Goal: Task Accomplishment & Management: Manage account settings

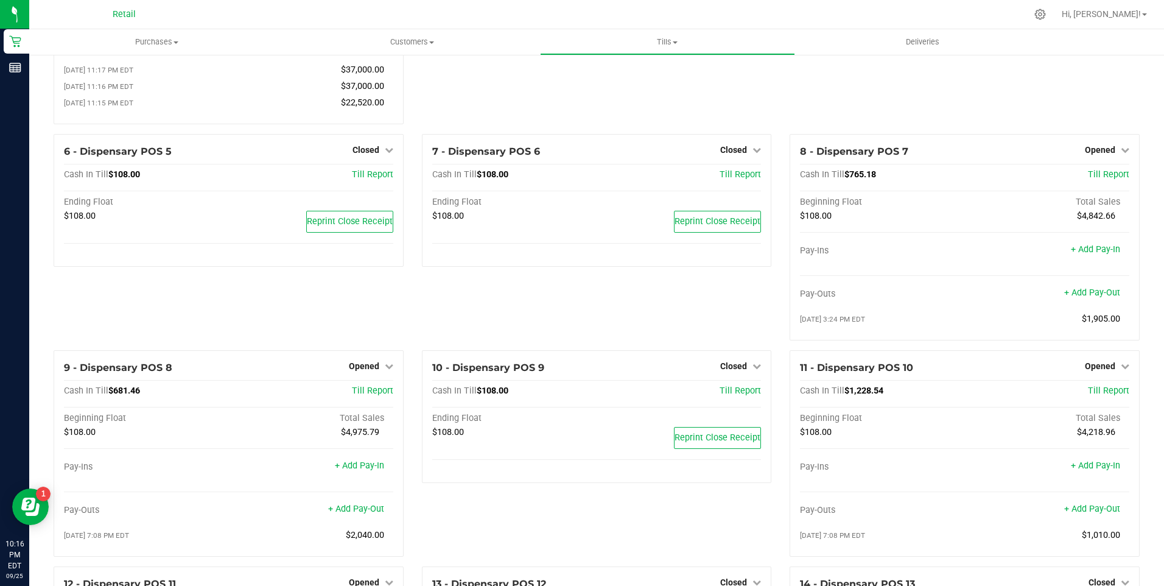
scroll to position [426, 0]
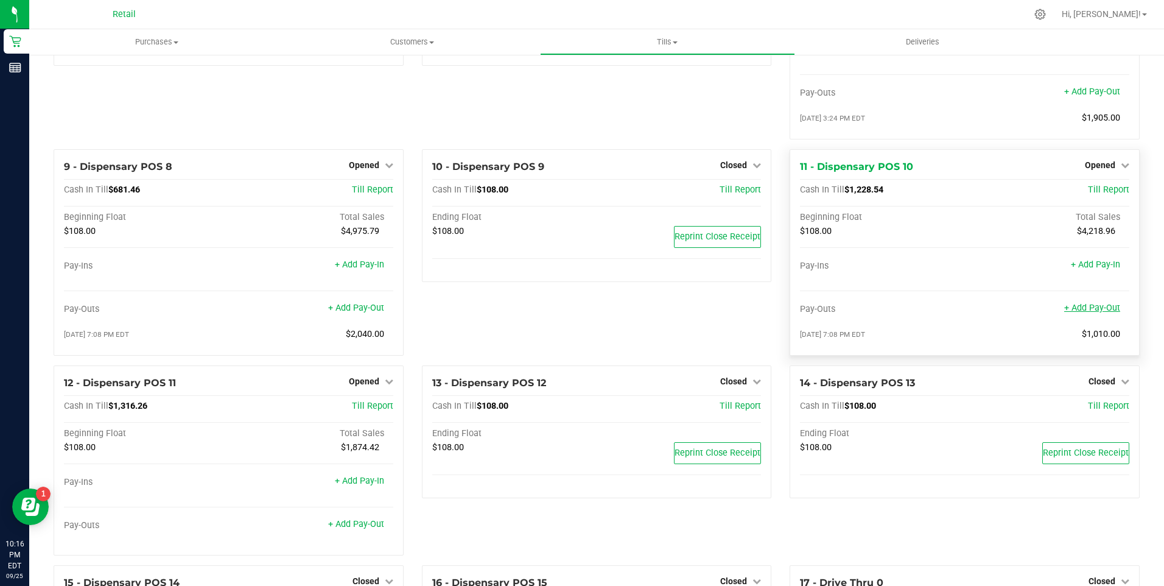
click at [1093, 313] on link "+ Add Pay-Out" at bounding box center [1093, 308] width 56 height 10
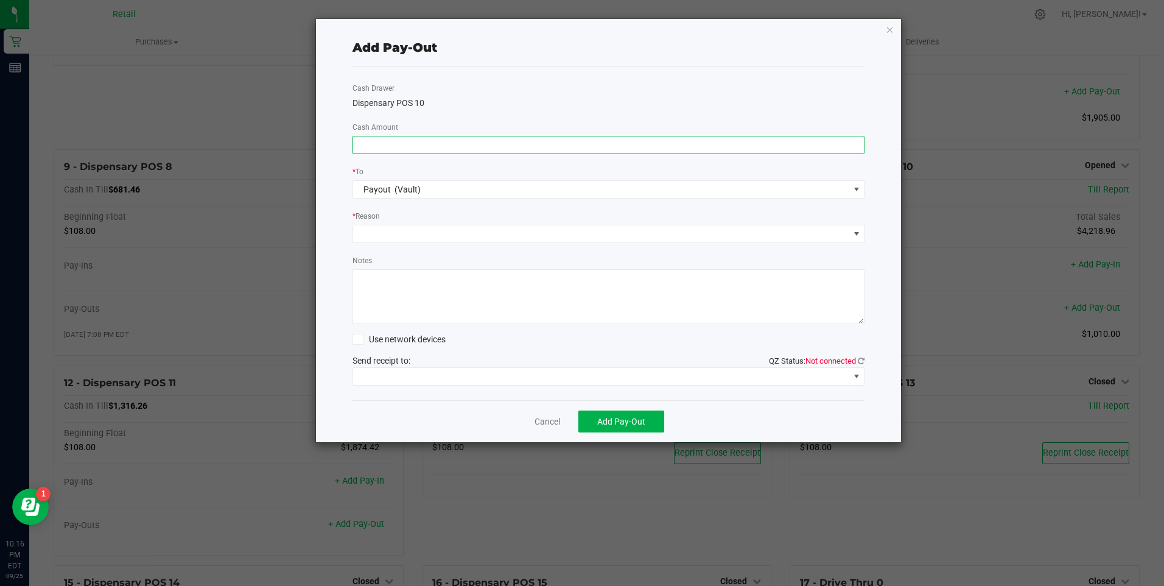
click at [487, 150] on input at bounding box center [609, 144] width 512 height 17
type input "$1,310.00"
click at [454, 242] on span at bounding box center [601, 233] width 496 height 17
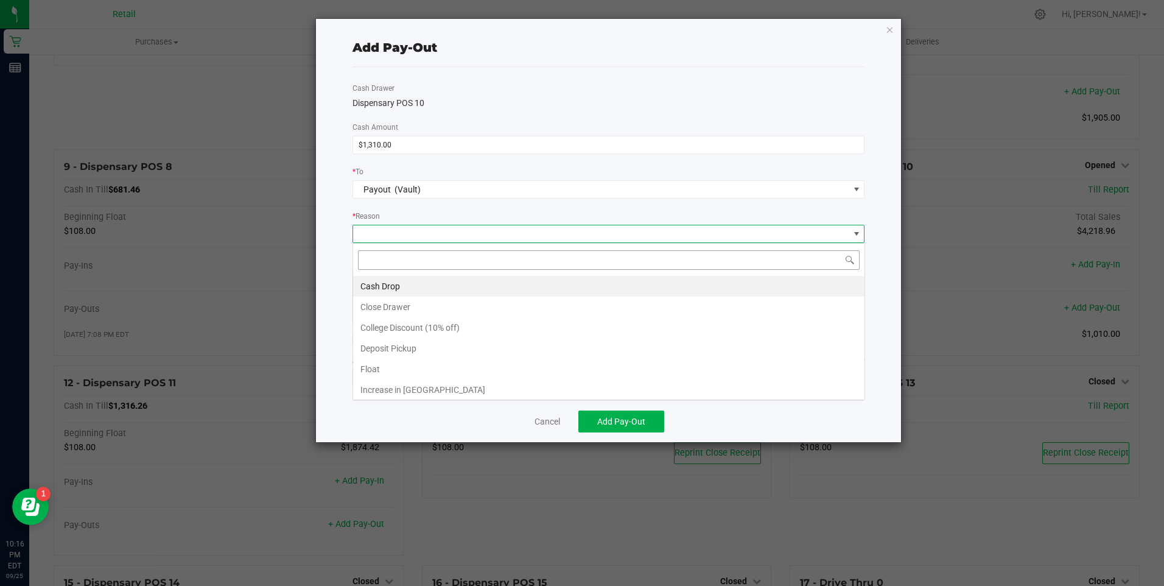
scroll to position [18, 512]
click at [439, 281] on li "Cash Drop" at bounding box center [609, 286] width 512 height 21
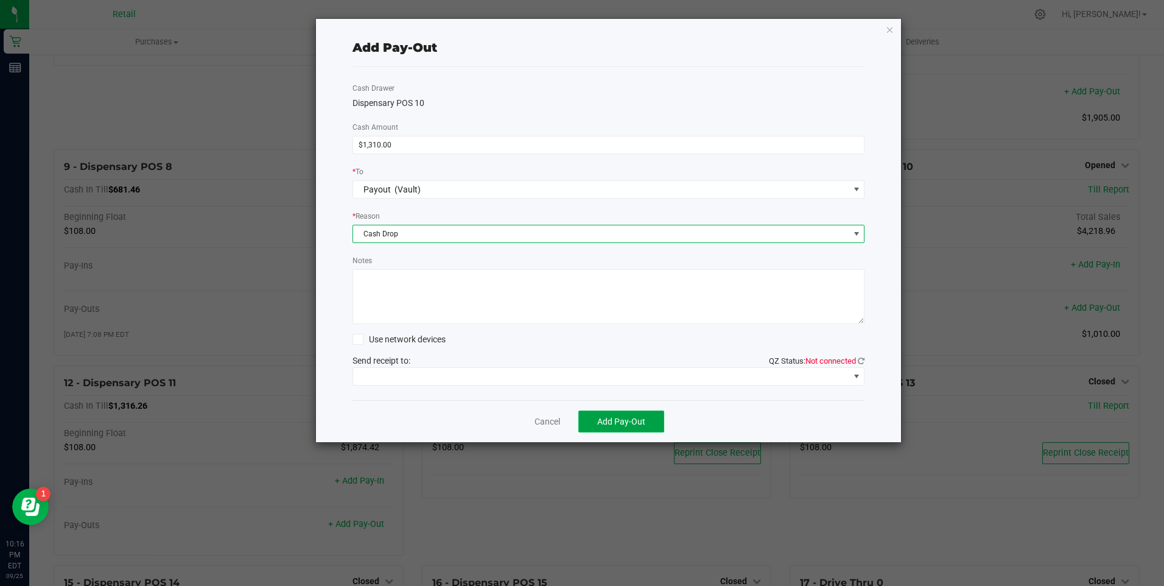
click at [609, 420] on span "Add Pay-Out" at bounding box center [621, 422] width 48 height 10
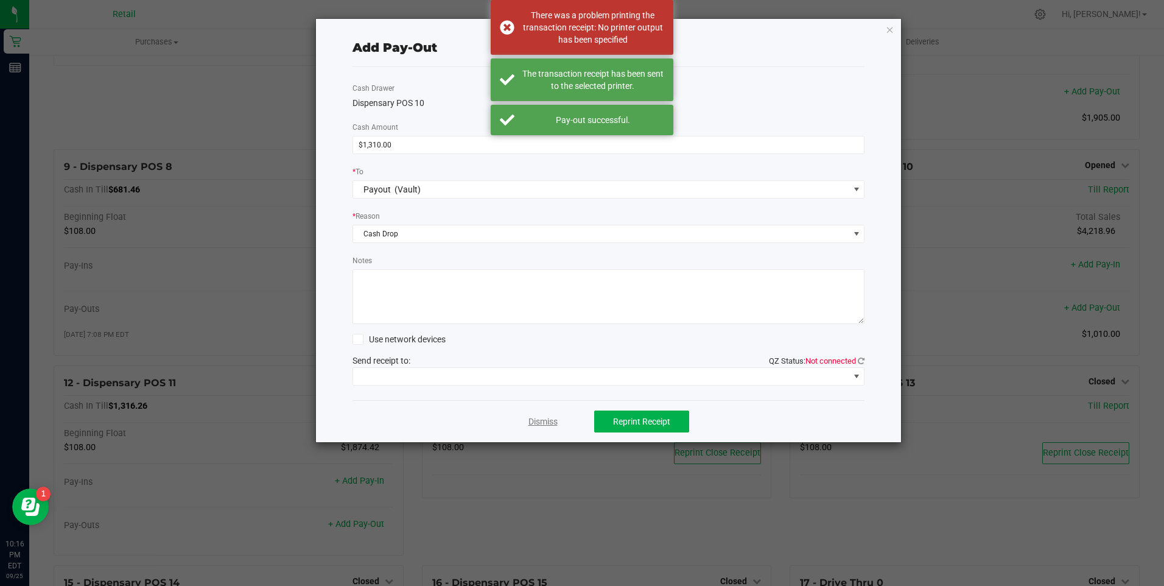
click at [543, 424] on link "Dismiss" at bounding box center [543, 421] width 29 height 13
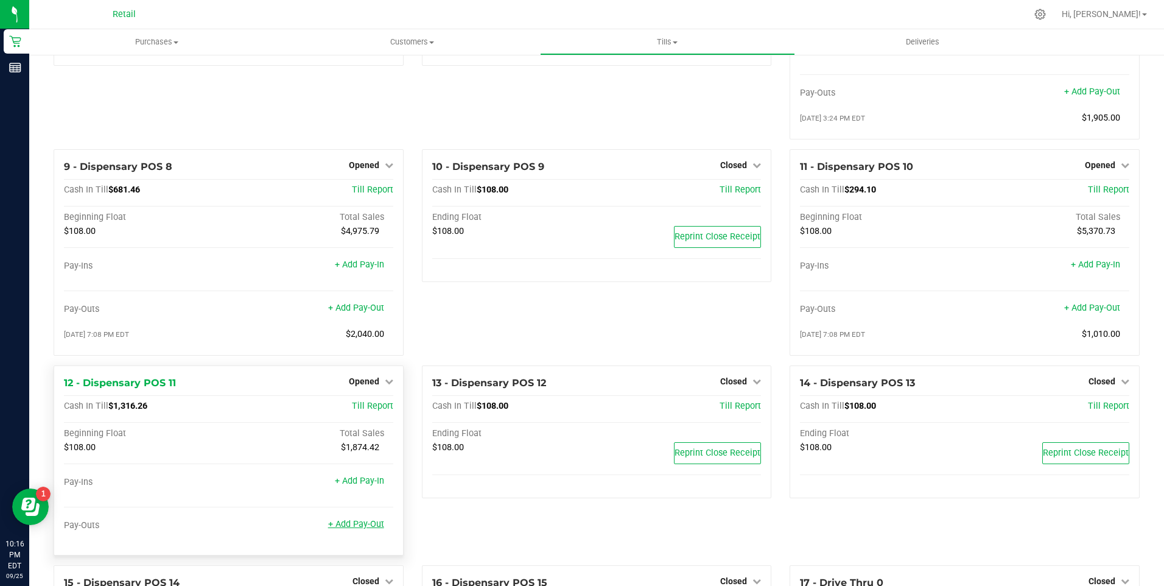
click at [349, 529] on link "+ Add Pay-Out" at bounding box center [356, 524] width 56 height 10
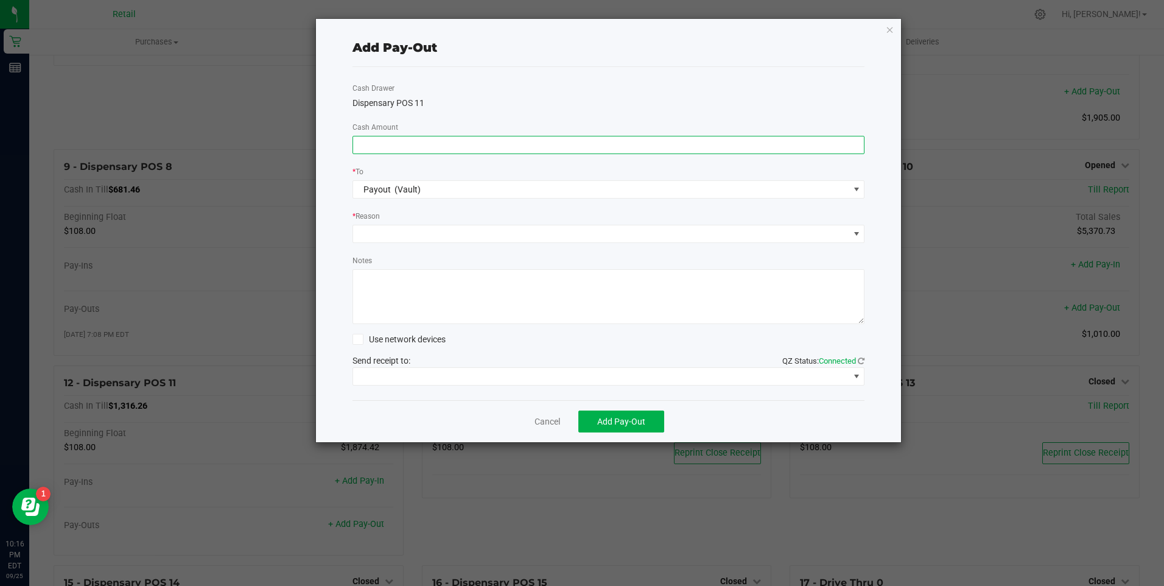
click at [409, 144] on input at bounding box center [609, 144] width 512 height 17
type input "$1,620.00"
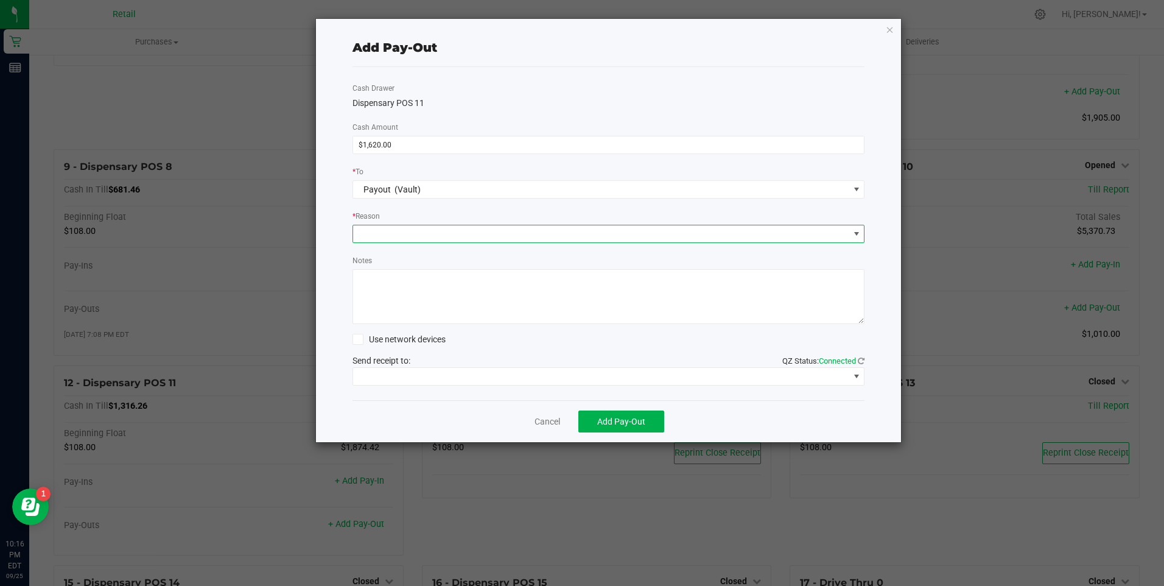
click at [390, 230] on span at bounding box center [601, 233] width 496 height 17
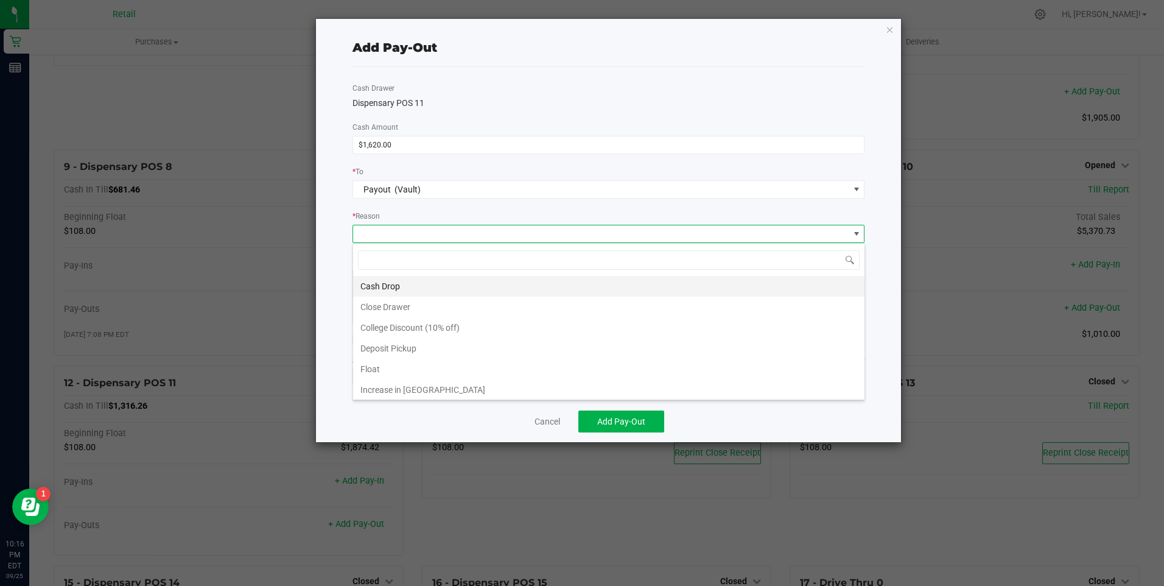
click at [396, 282] on li "Cash Drop" at bounding box center [609, 286] width 512 height 21
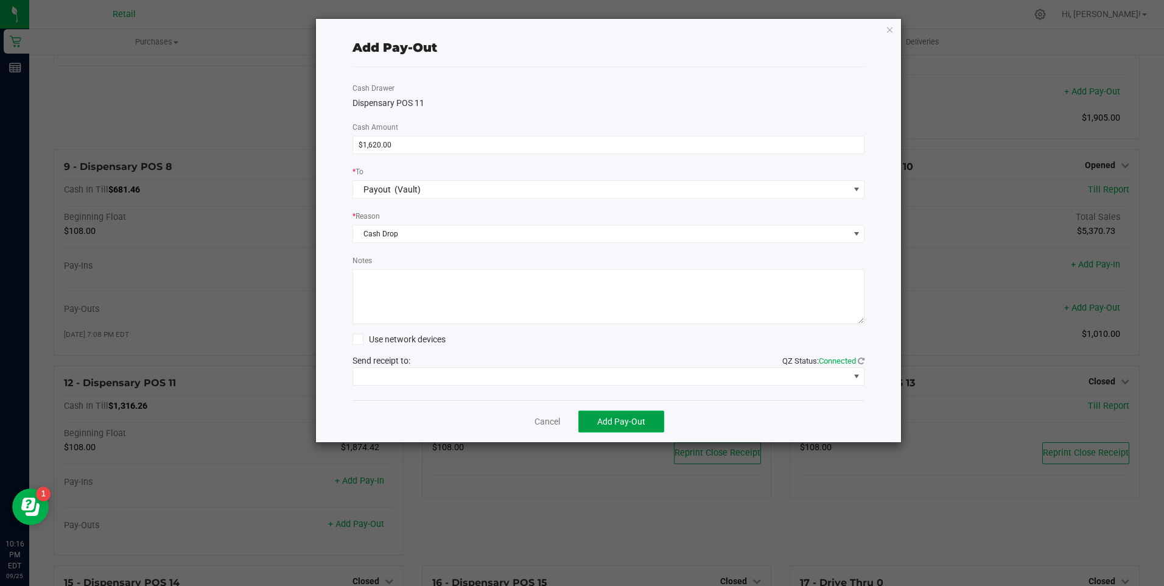
click at [608, 423] on span "Add Pay-Out" at bounding box center [621, 422] width 48 height 10
click at [548, 421] on link "Dismiss" at bounding box center [543, 421] width 29 height 13
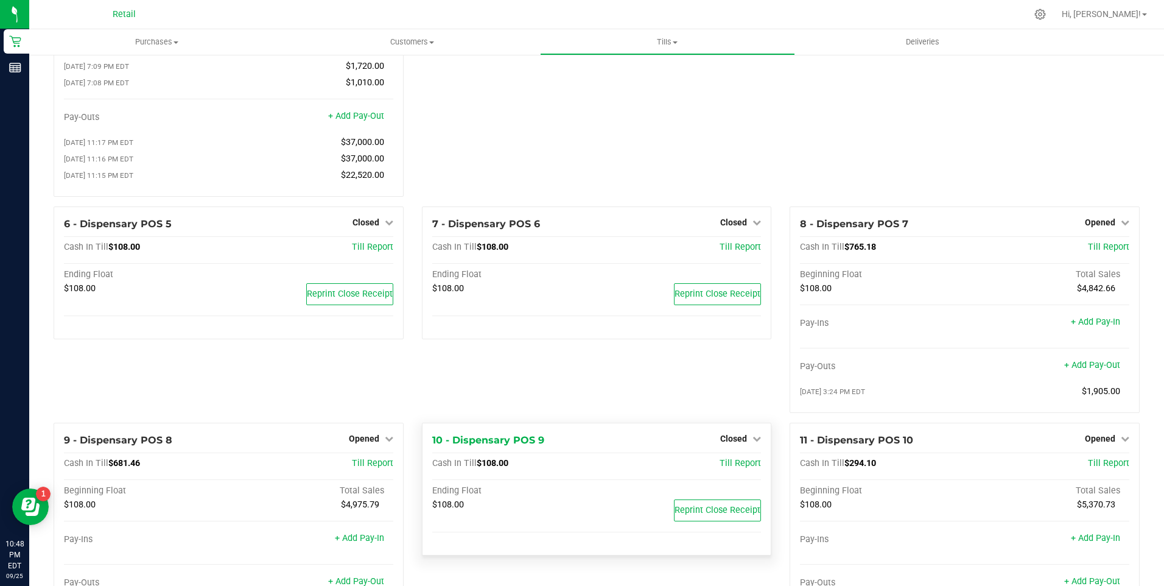
scroll to position [275, 0]
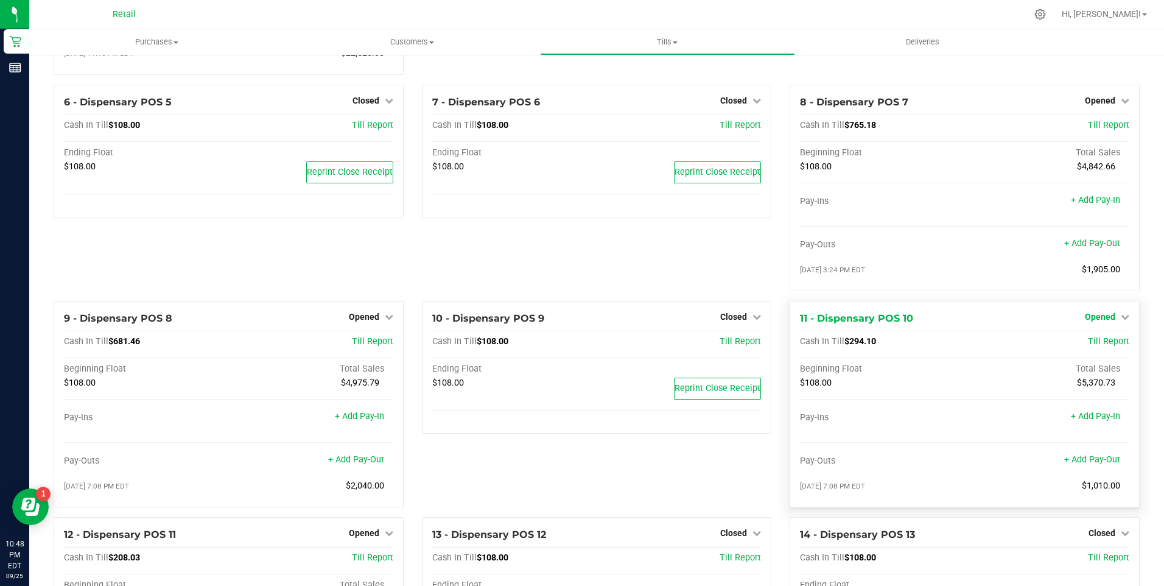
click at [1121, 321] on icon at bounding box center [1125, 316] width 9 height 9
click at [1085, 347] on link "Close Till" at bounding box center [1101, 342] width 33 height 10
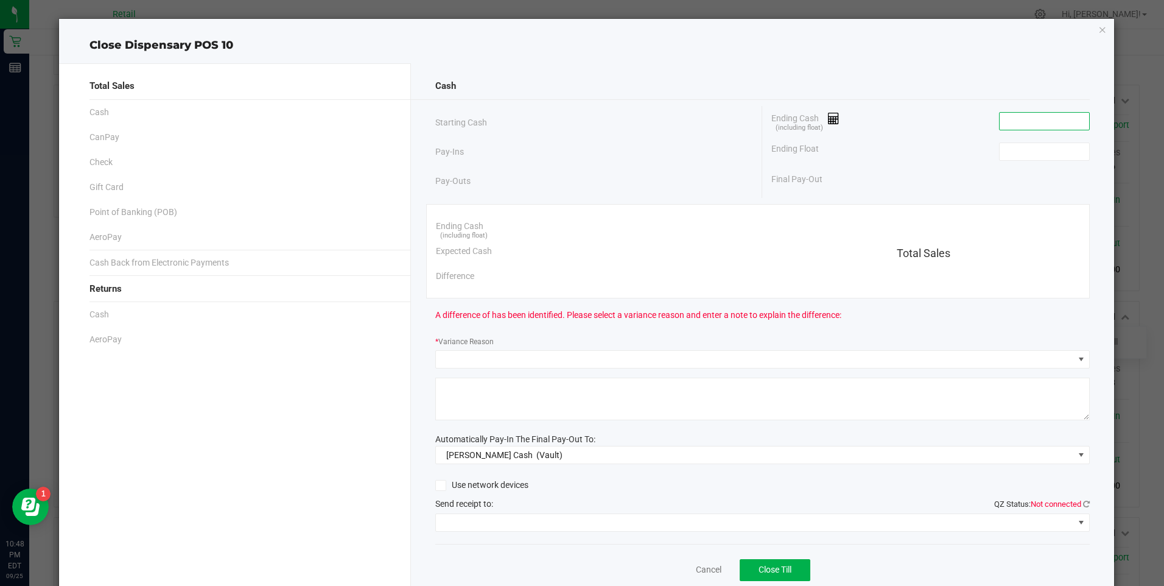
click at [1052, 118] on input at bounding box center [1045, 121] width 90 height 17
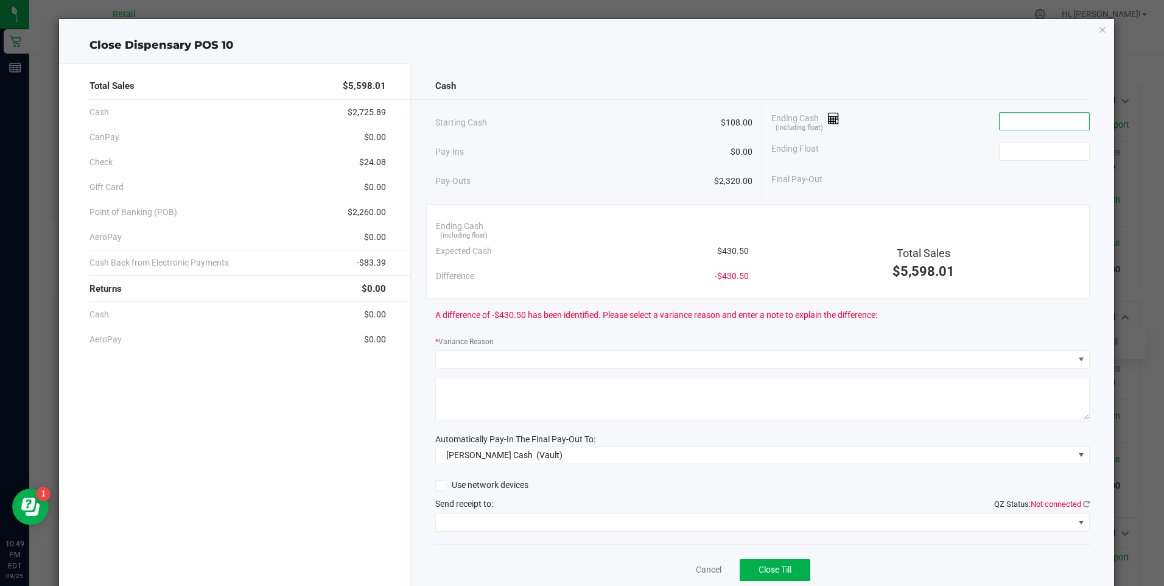
click at [1013, 121] on input at bounding box center [1045, 121] width 90 height 17
type input "$358.93"
click at [1027, 153] on input at bounding box center [1045, 151] width 90 height 17
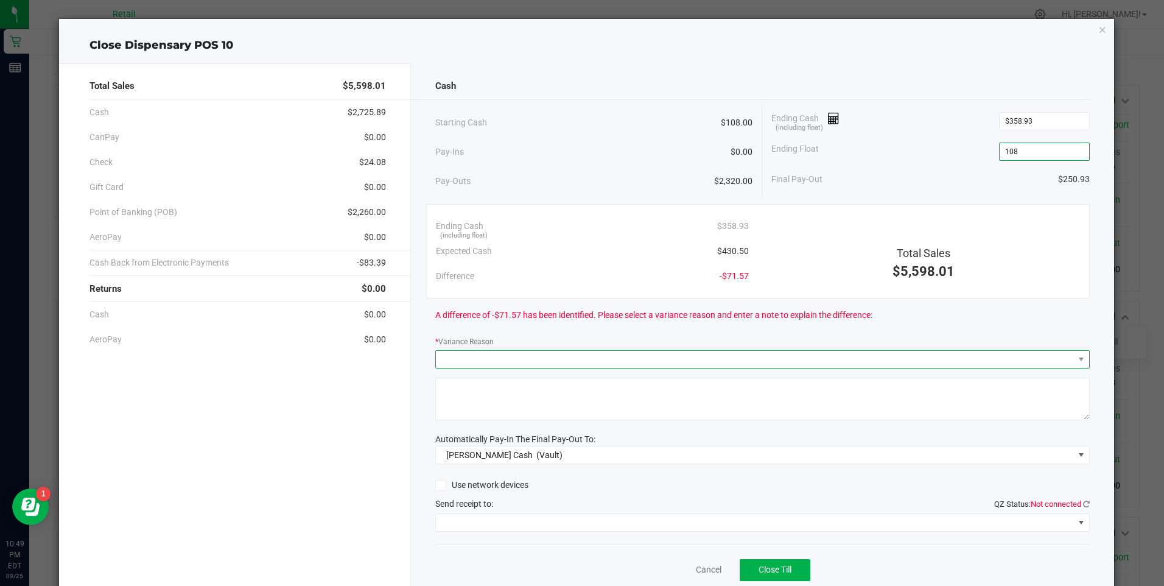
type input "$108.00"
click at [498, 351] on span at bounding box center [755, 359] width 638 height 17
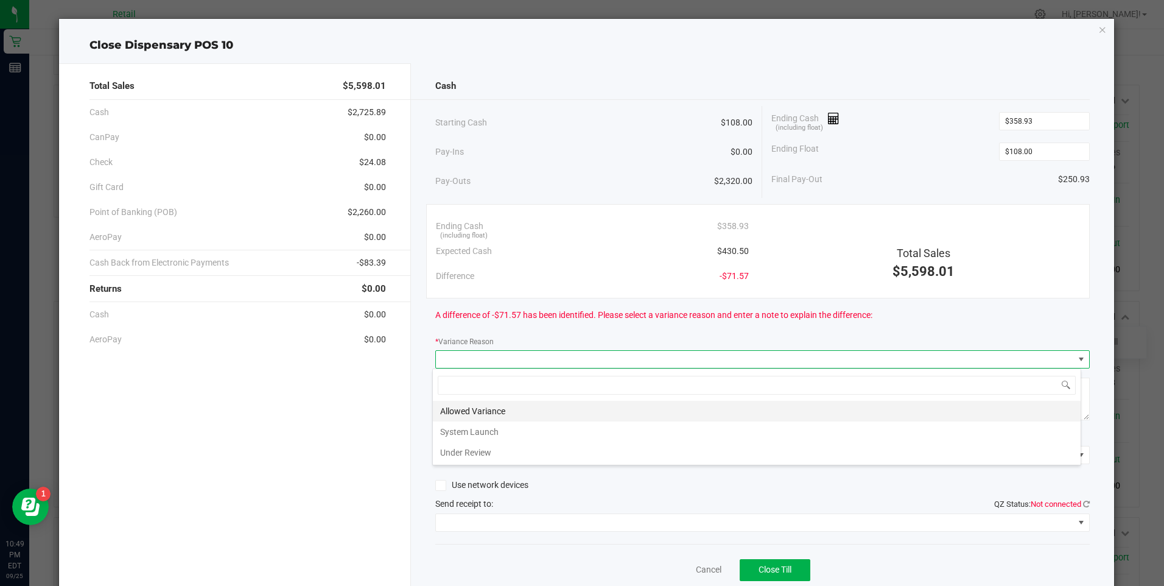
scroll to position [18, 649]
click at [476, 401] on li "Allowed Variance" at bounding box center [757, 411] width 648 height 21
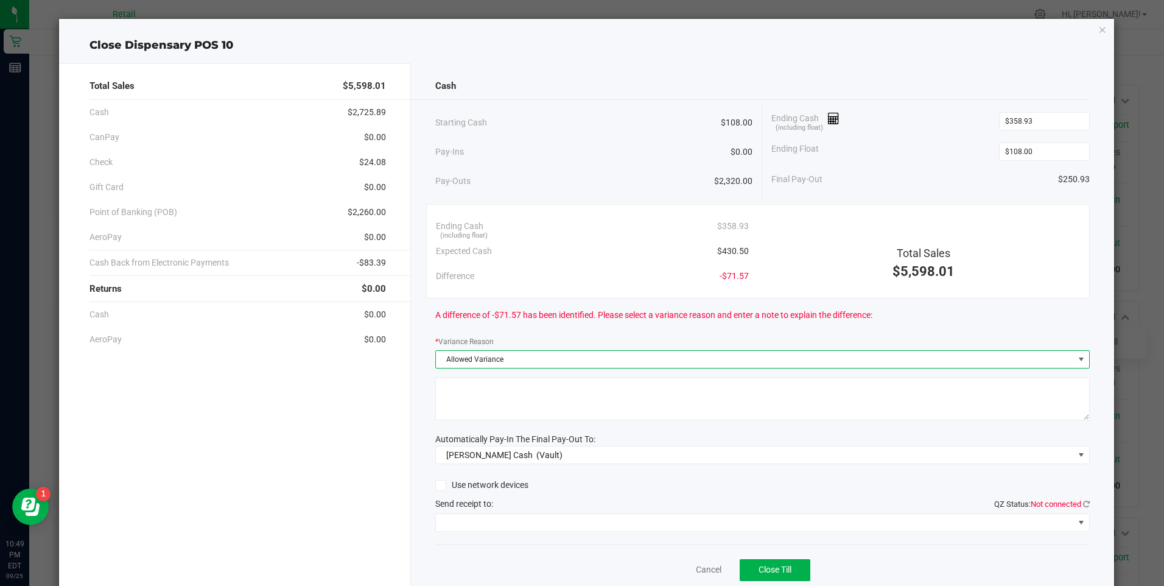
click at [545, 361] on span "Allowed Variance" at bounding box center [755, 359] width 638 height 17
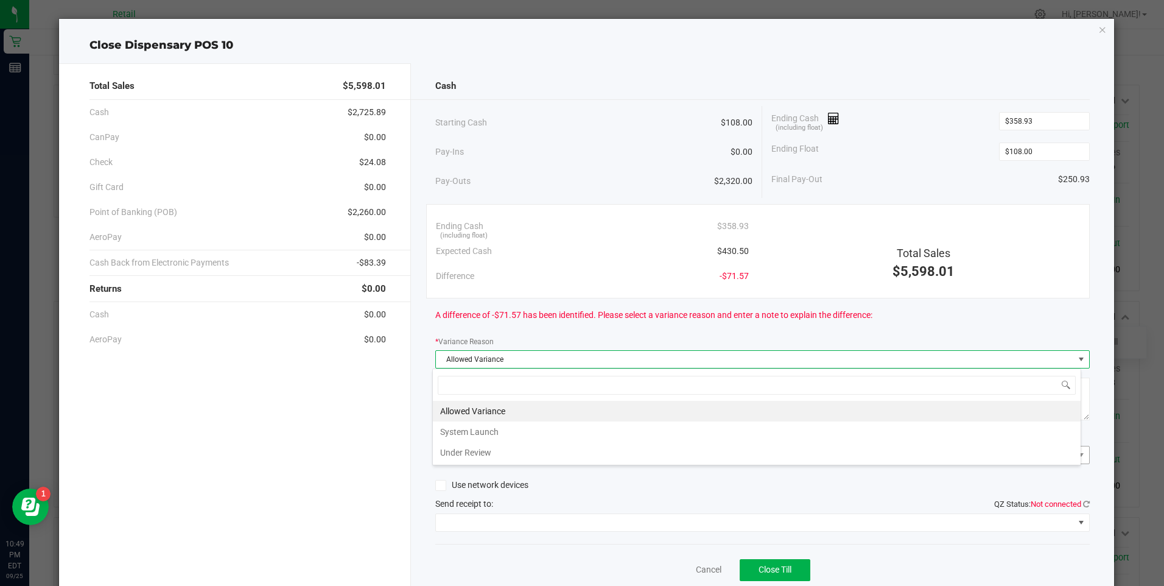
click at [473, 454] on li "Under Review" at bounding box center [757, 452] width 648 height 21
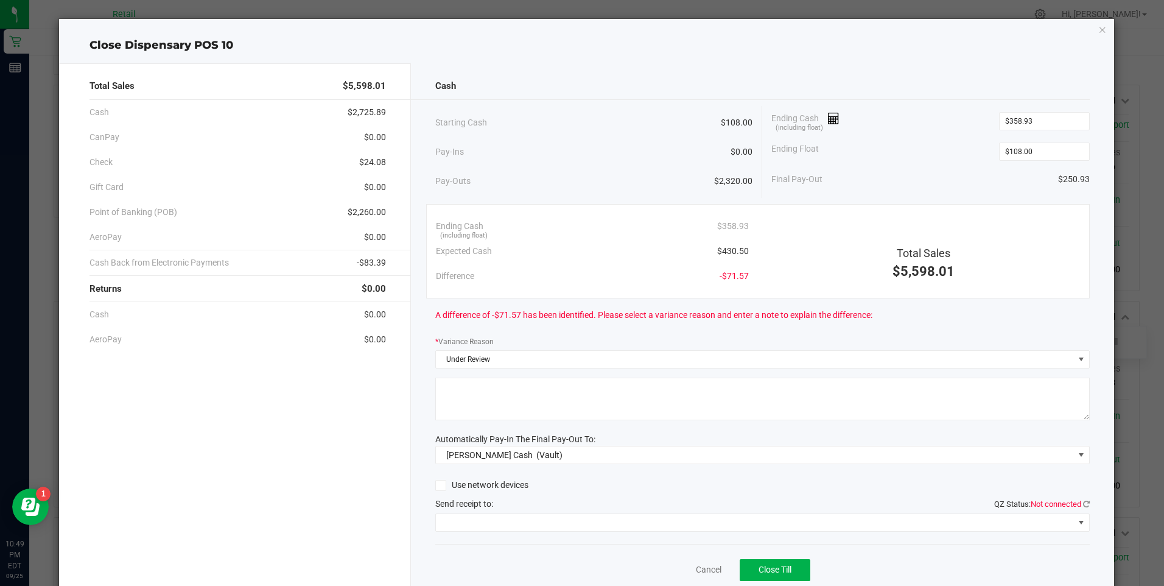
click at [458, 402] on textarea at bounding box center [762, 399] width 655 height 43
type textarea "ws"
drag, startPoint x: 484, startPoint y: 519, endPoint x: 492, endPoint y: 518, distance: 8.0
click at [484, 520] on span at bounding box center [755, 522] width 638 height 17
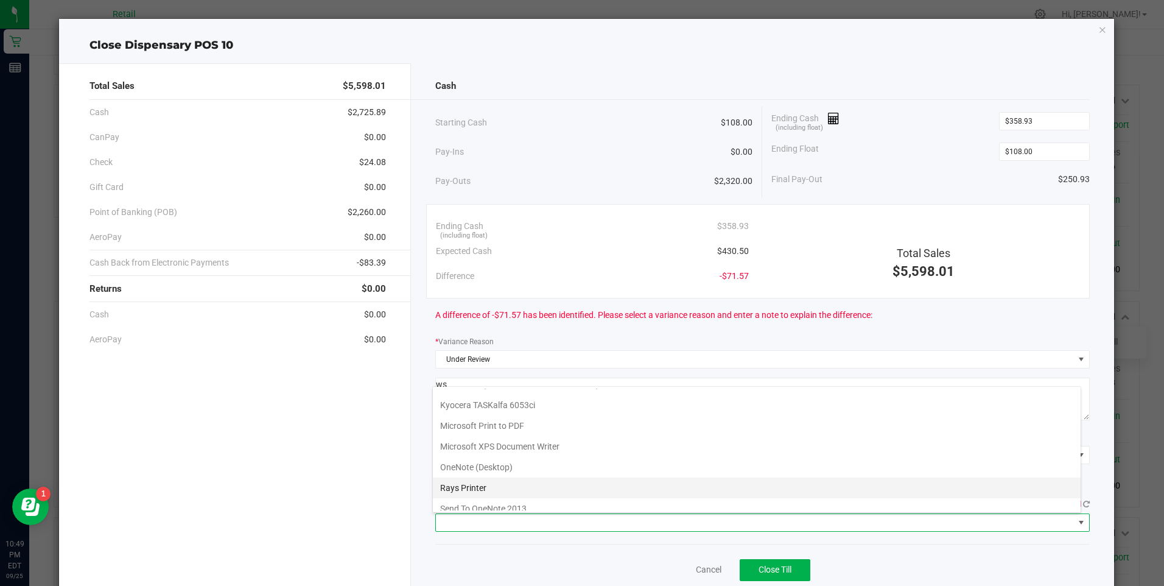
scroll to position [106, 0]
drag, startPoint x: 537, startPoint y: 500, endPoint x: 552, endPoint y: 506, distance: 15.8
click at [537, 501] on Cutter "Star TSP143IIILAN Cutter" at bounding box center [757, 500] width 648 height 21
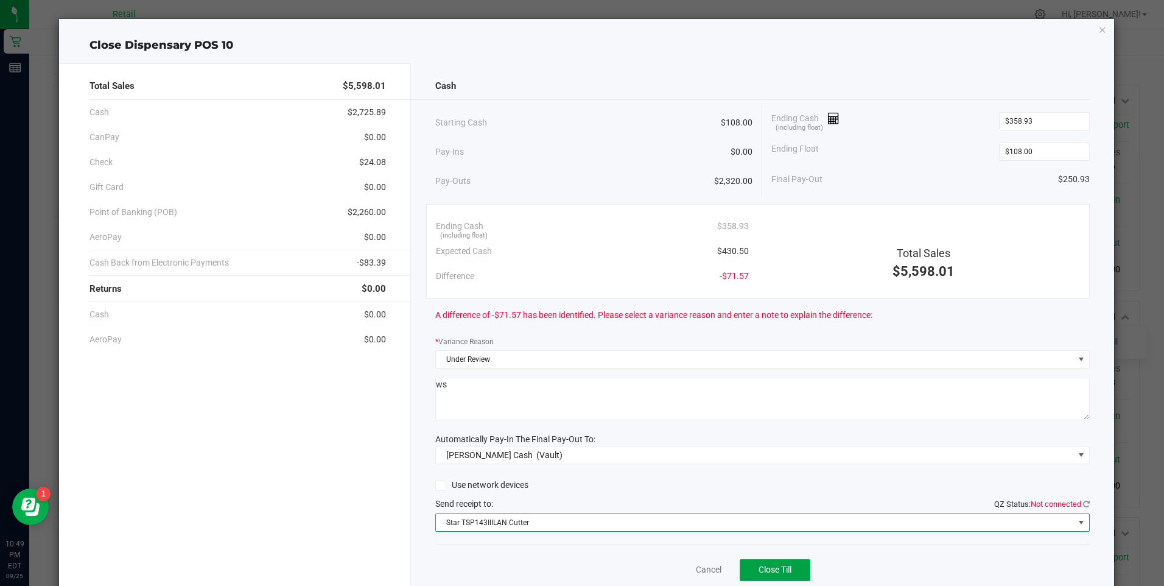
click at [764, 569] on span "Close Till" at bounding box center [775, 570] width 33 height 10
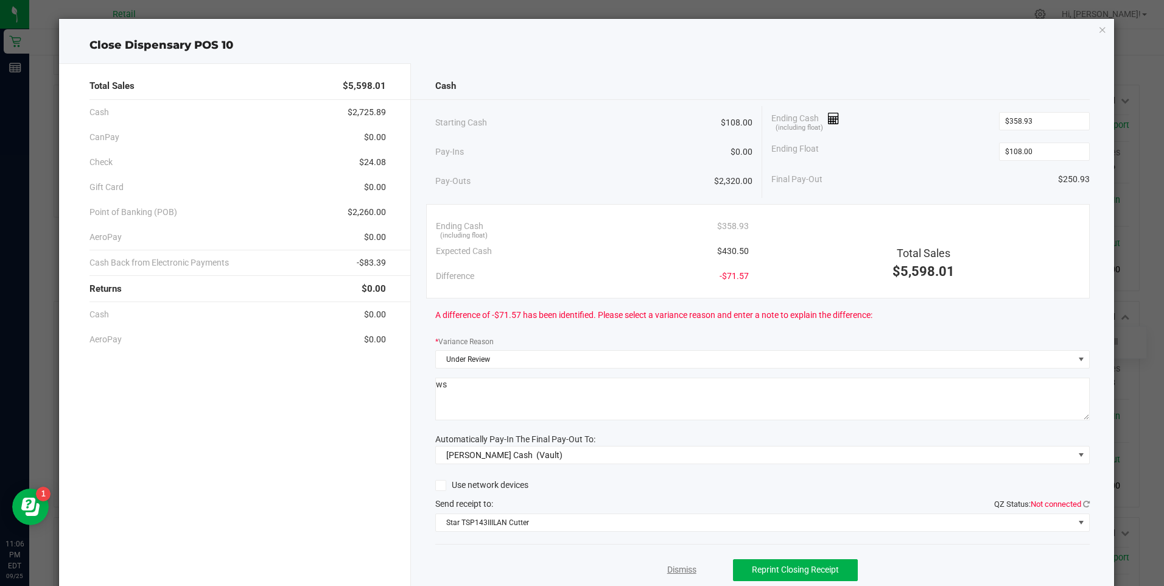
click at [676, 572] on link "Dismiss" at bounding box center [682, 569] width 29 height 13
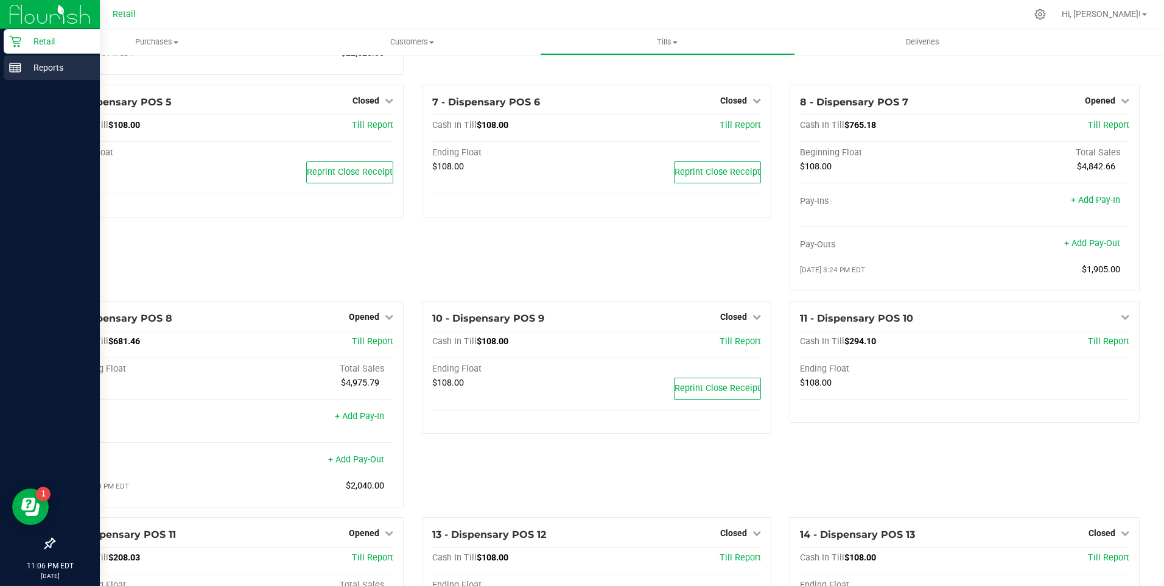
click at [16, 68] on line at bounding box center [15, 68] width 11 height 0
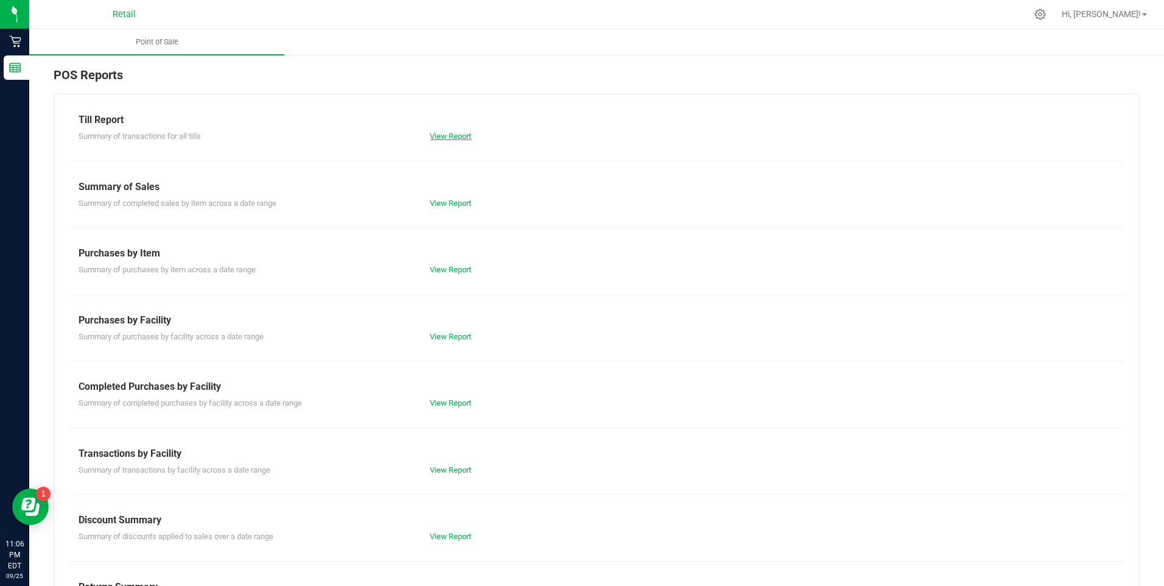
click at [446, 138] on link "View Report" at bounding box center [450, 136] width 41 height 9
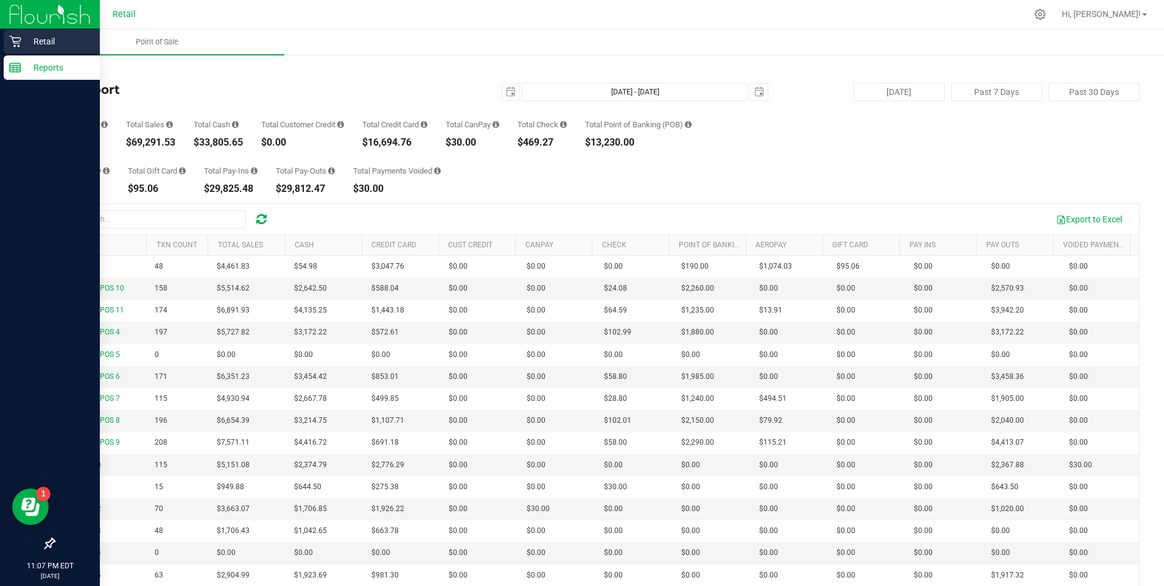
click at [20, 36] on icon at bounding box center [15, 41] width 12 height 12
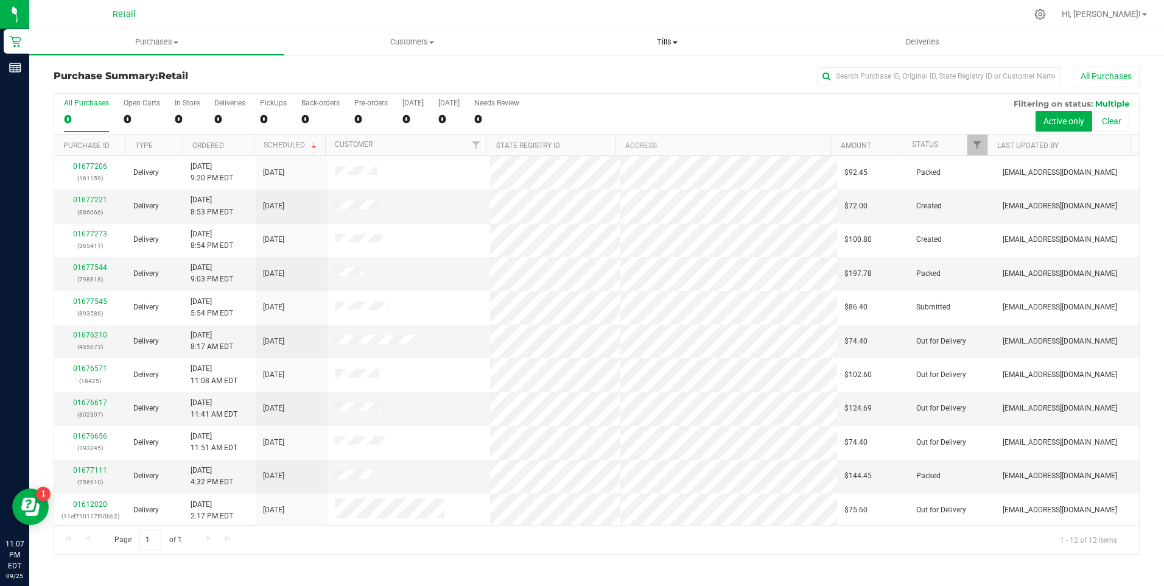
click at [677, 43] on span at bounding box center [675, 42] width 5 height 2
click at [570, 72] on span "Manage tills" at bounding box center [581, 73] width 82 height 10
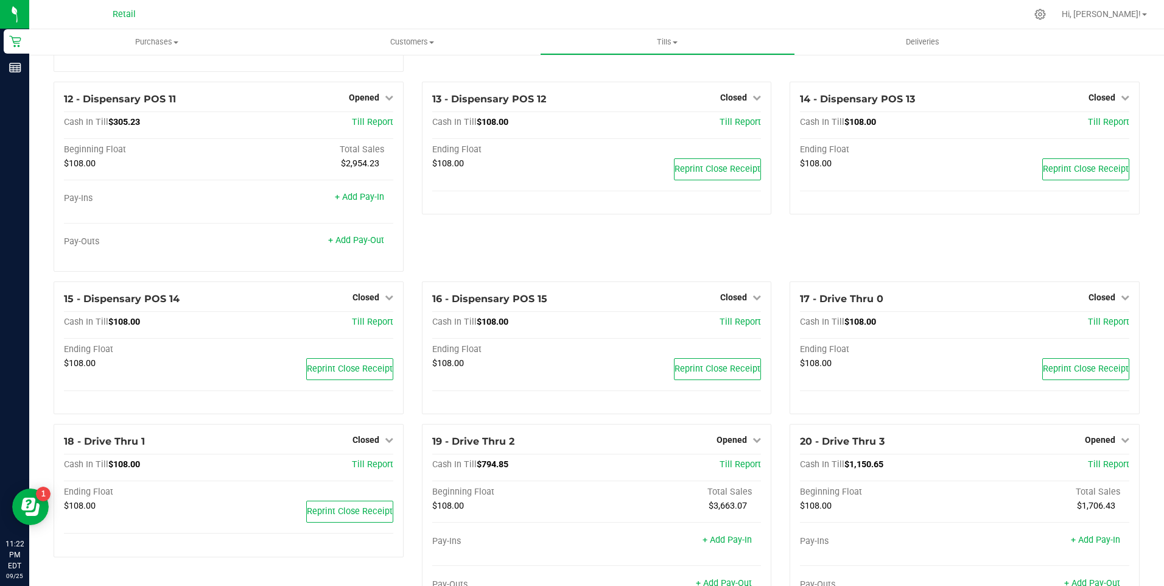
scroll to position [731, 0]
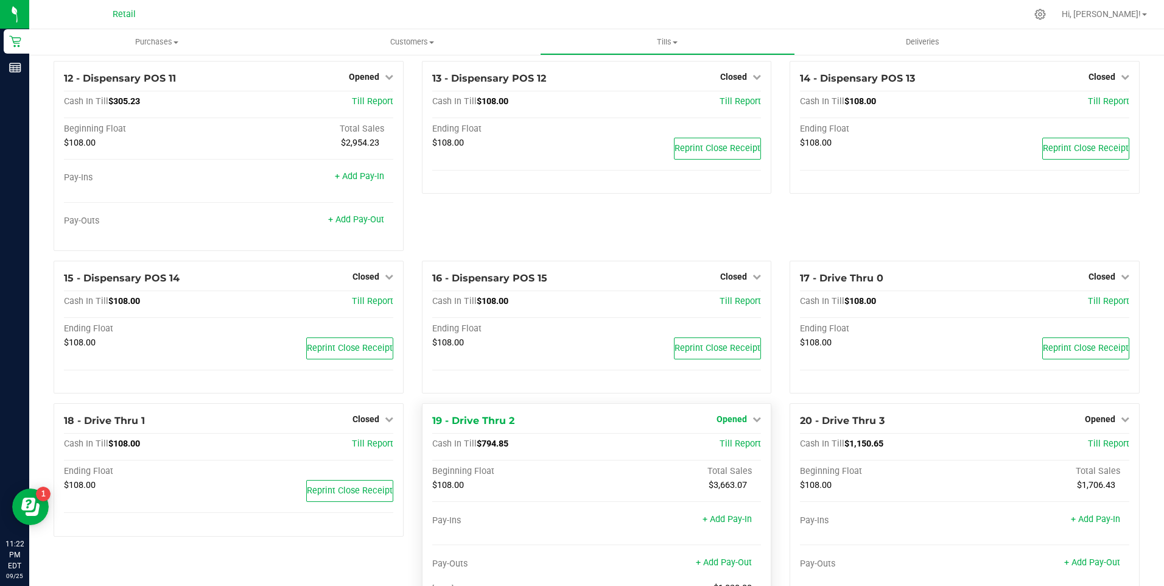
click at [753, 423] on icon at bounding box center [757, 419] width 9 height 9
click at [727, 449] on link "Close Till" at bounding box center [733, 445] width 33 height 10
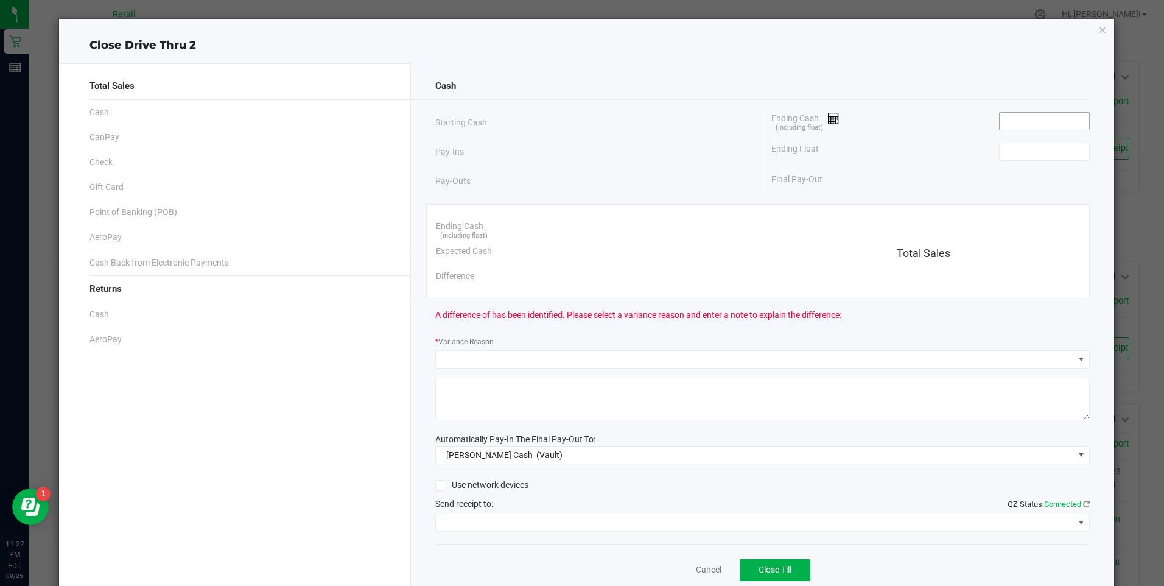
click at [1014, 126] on input at bounding box center [1045, 121] width 90 height 17
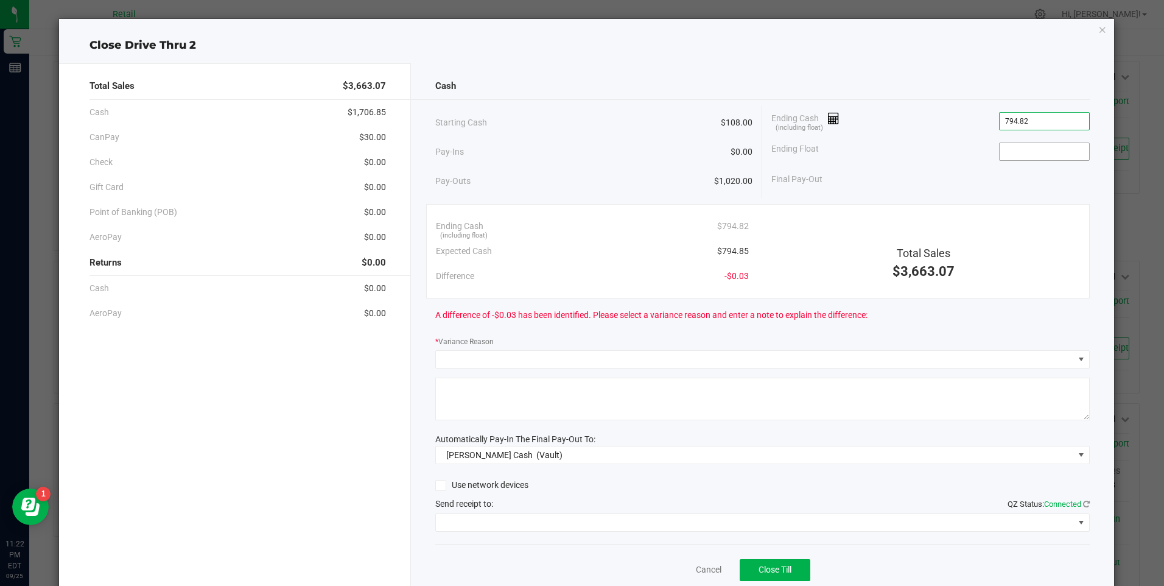
type input "$794.82"
click at [1014, 146] on input at bounding box center [1045, 151] width 90 height 17
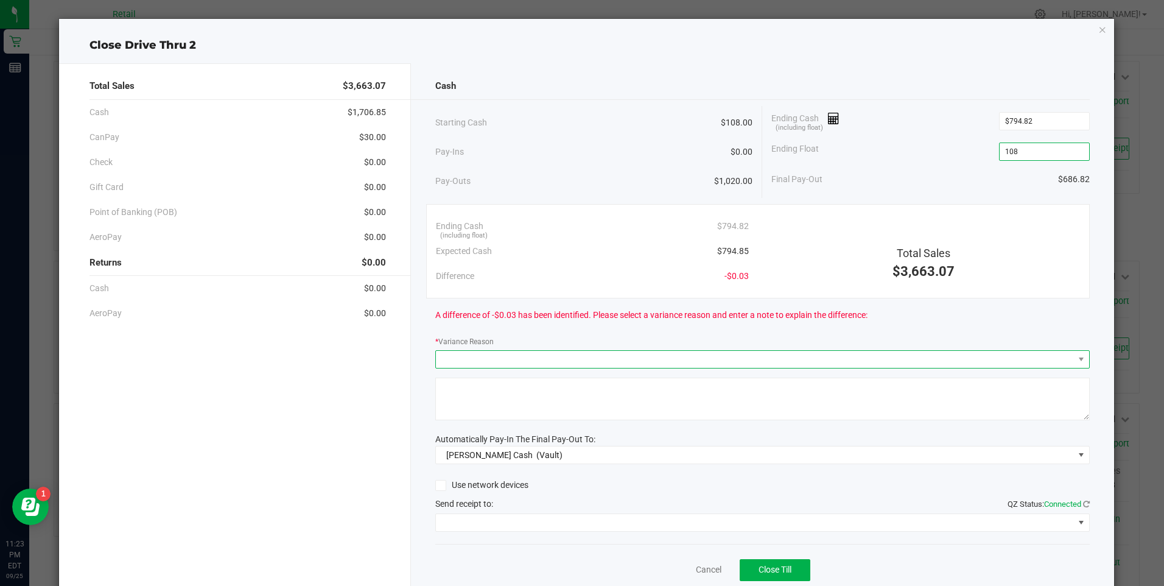
type input "$108.00"
click at [484, 365] on span at bounding box center [755, 359] width 638 height 17
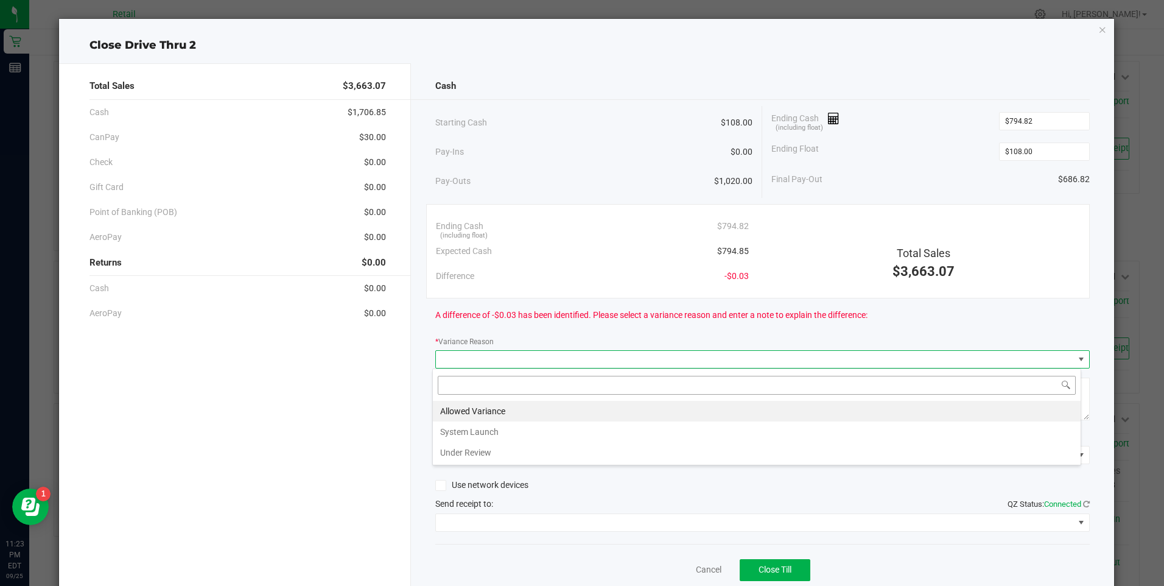
scroll to position [18, 649]
click at [472, 403] on li "Allowed Variance" at bounding box center [757, 411] width 648 height 21
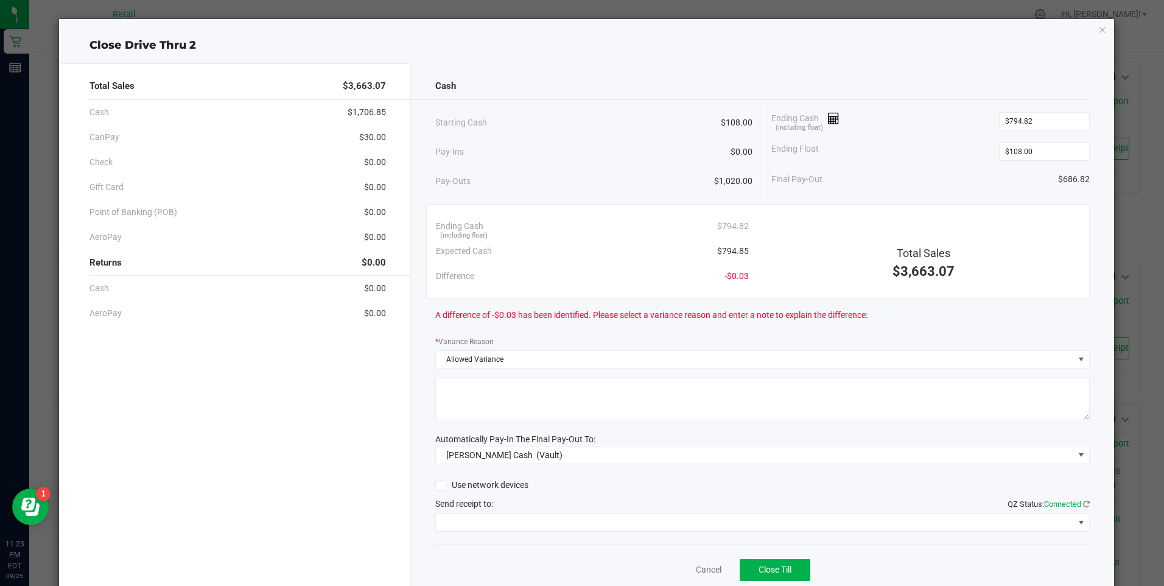
click at [472, 403] on textarea at bounding box center [762, 399] width 655 height 43
type textarea "ws"
click at [515, 516] on span at bounding box center [755, 522] width 638 height 17
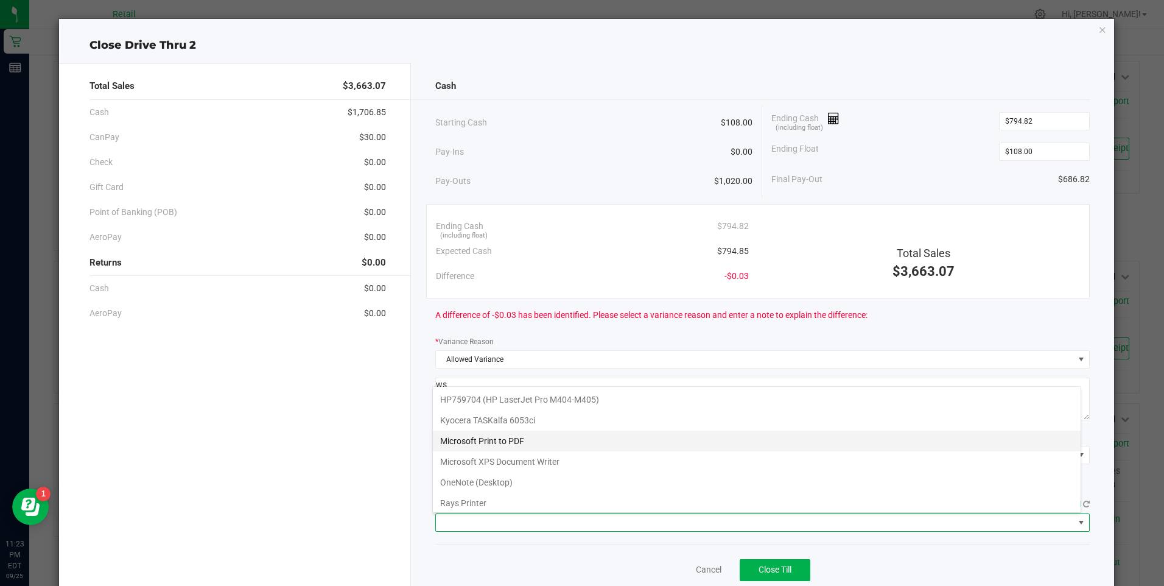
scroll to position [106, 0]
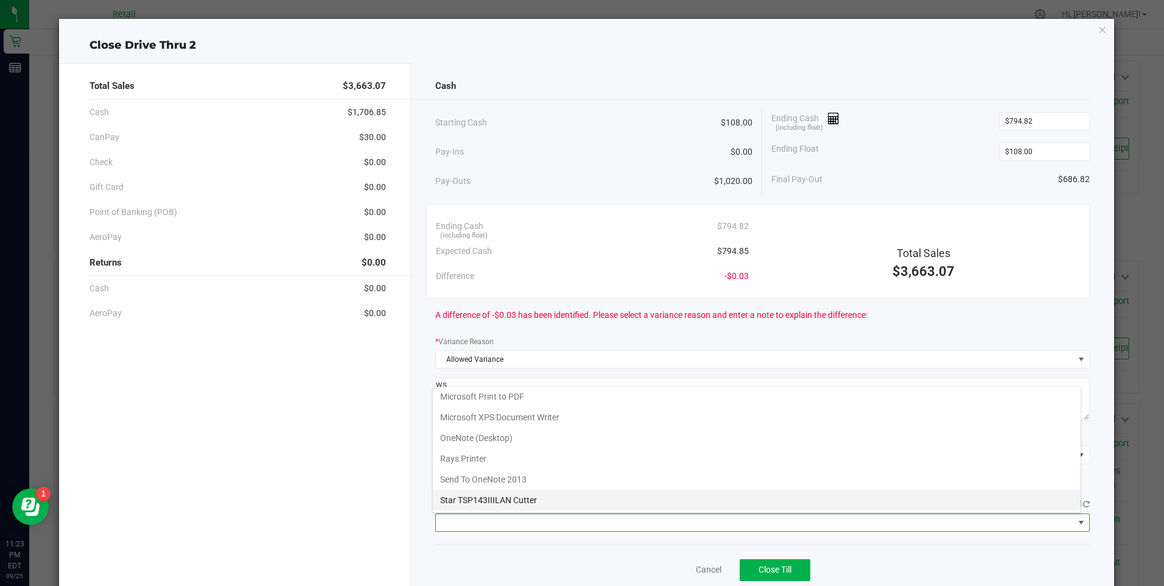
click at [522, 501] on Cutter "Star TSP143IIILAN Cutter" at bounding box center [757, 500] width 648 height 21
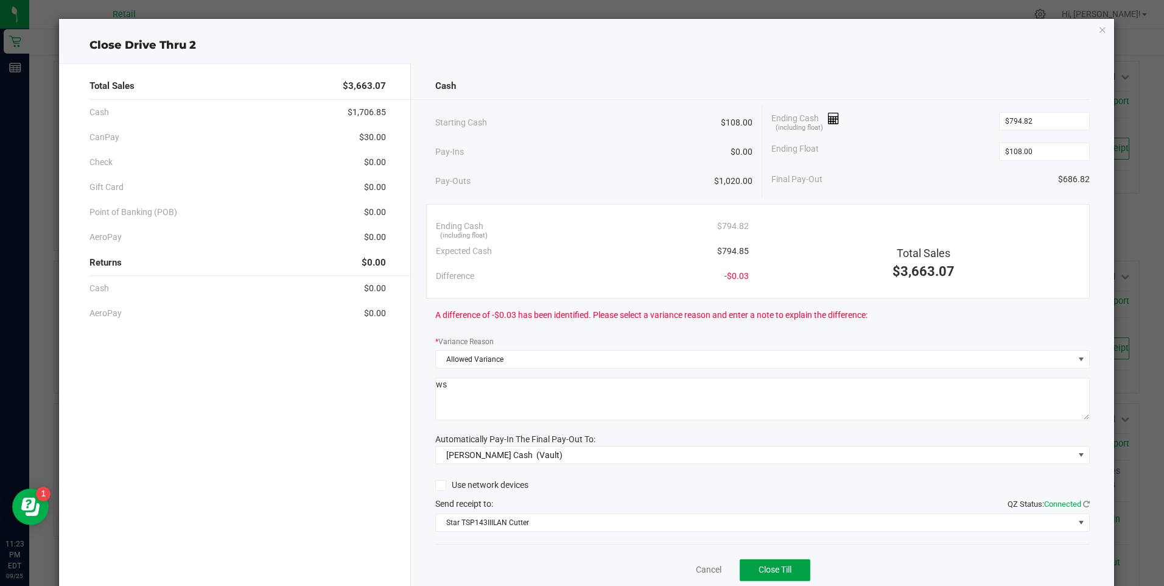
click at [759, 572] on span "Close Till" at bounding box center [775, 570] width 33 height 10
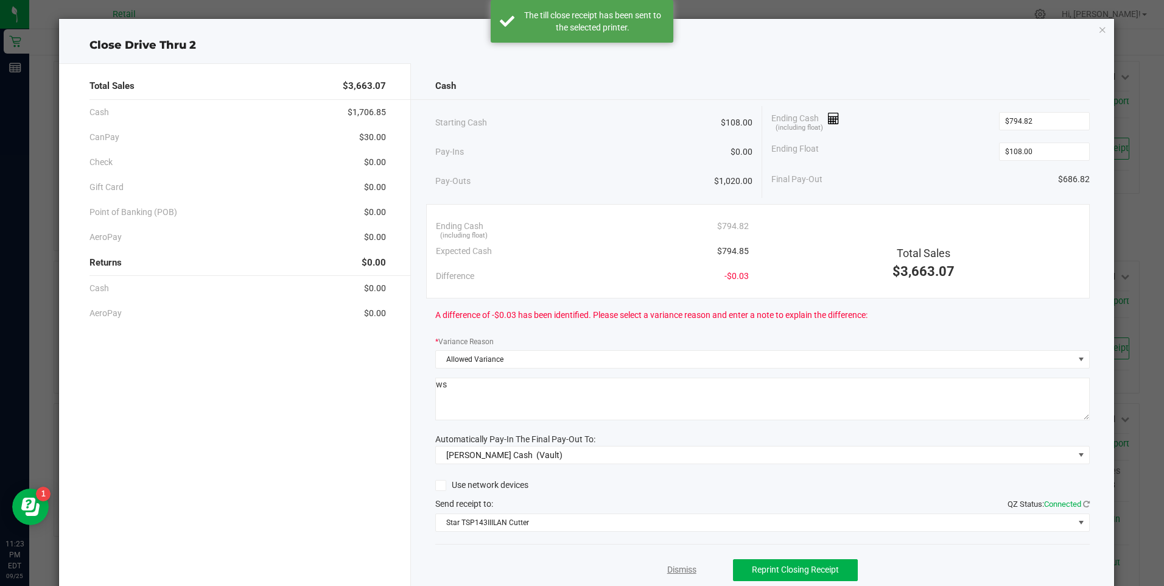
click at [674, 570] on link "Dismiss" at bounding box center [682, 569] width 29 height 13
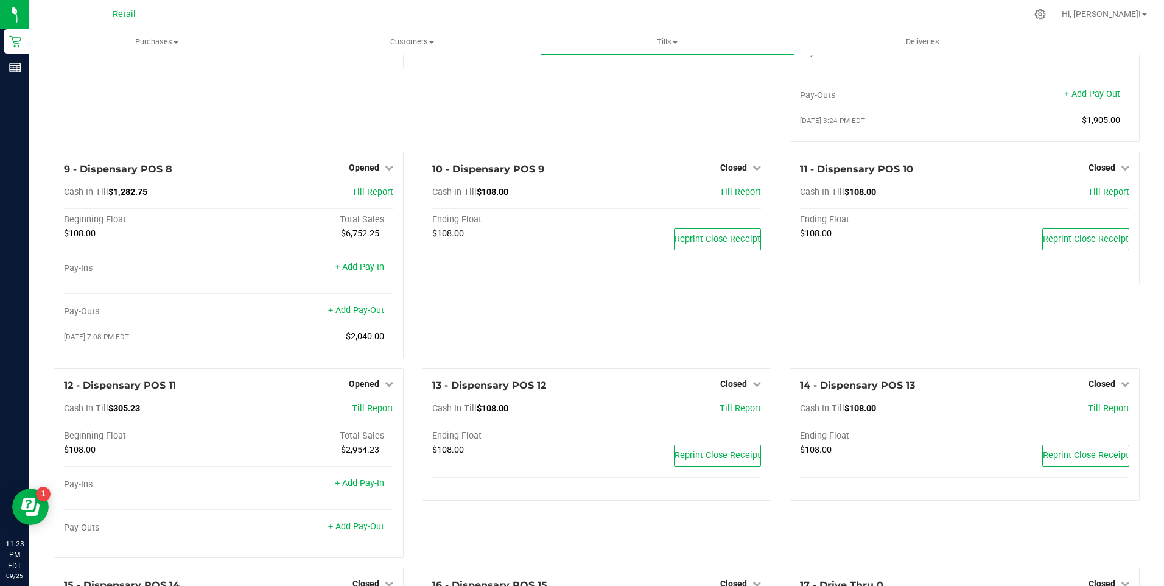
scroll to position [365, 0]
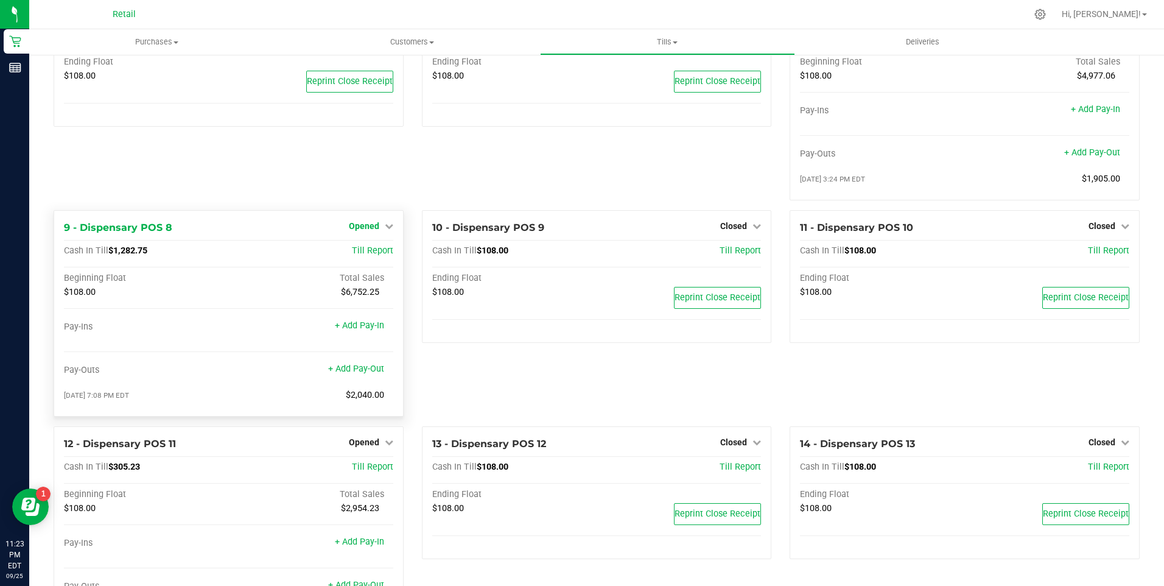
click at [386, 230] on icon at bounding box center [389, 226] width 9 height 9
click at [365, 256] on link "Close Till" at bounding box center [365, 251] width 33 height 10
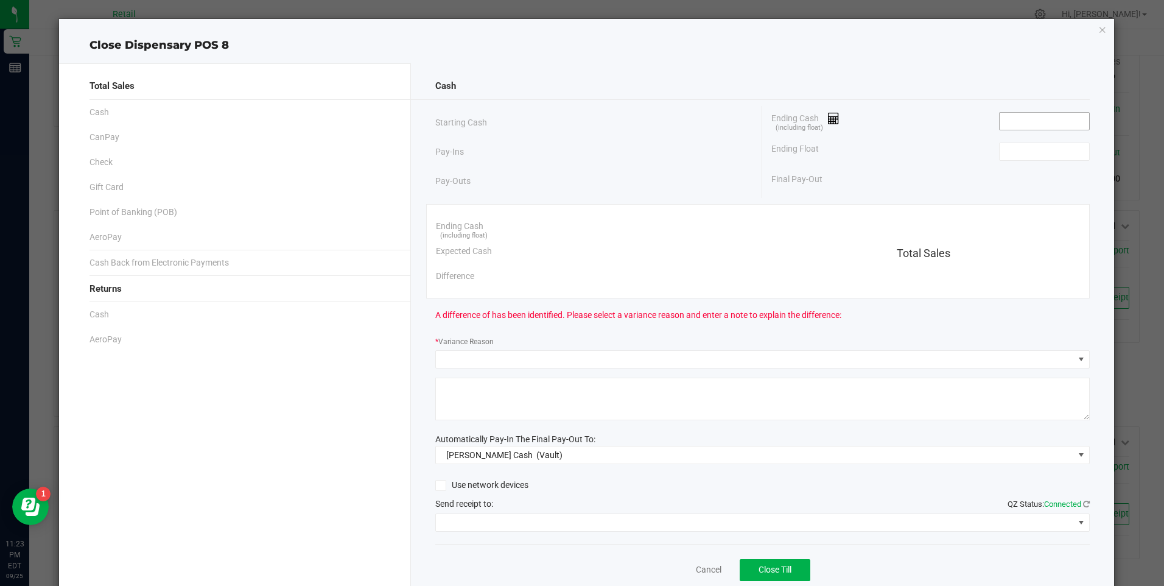
click at [1044, 112] on span at bounding box center [1044, 121] width 91 height 18
click at [1034, 122] on input at bounding box center [1045, 121] width 90 height 17
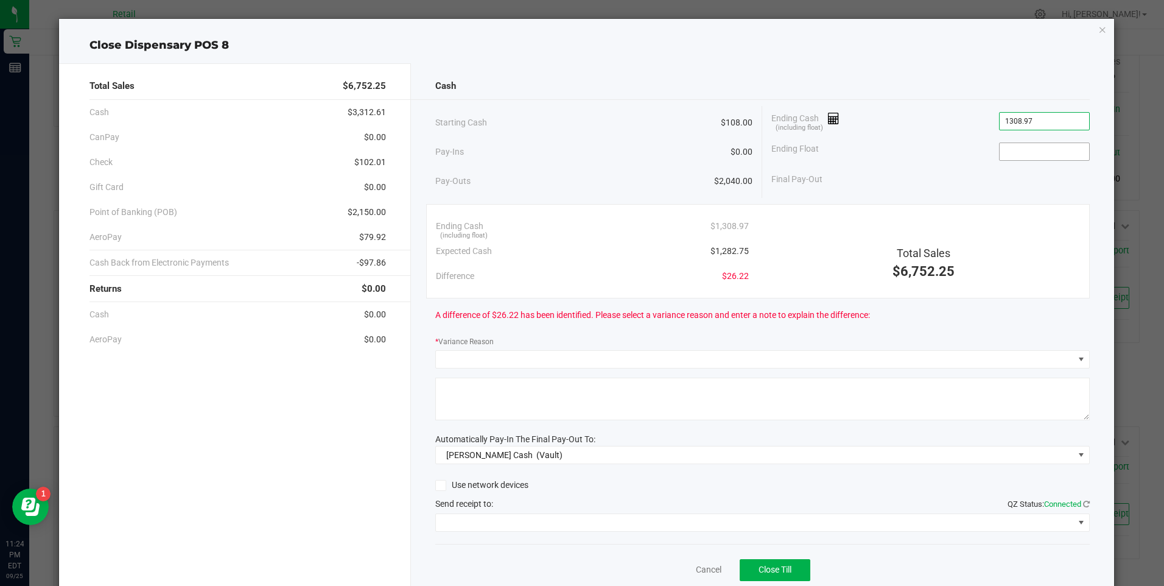
type input "$1,308.97"
click at [1025, 153] on input at bounding box center [1045, 151] width 90 height 17
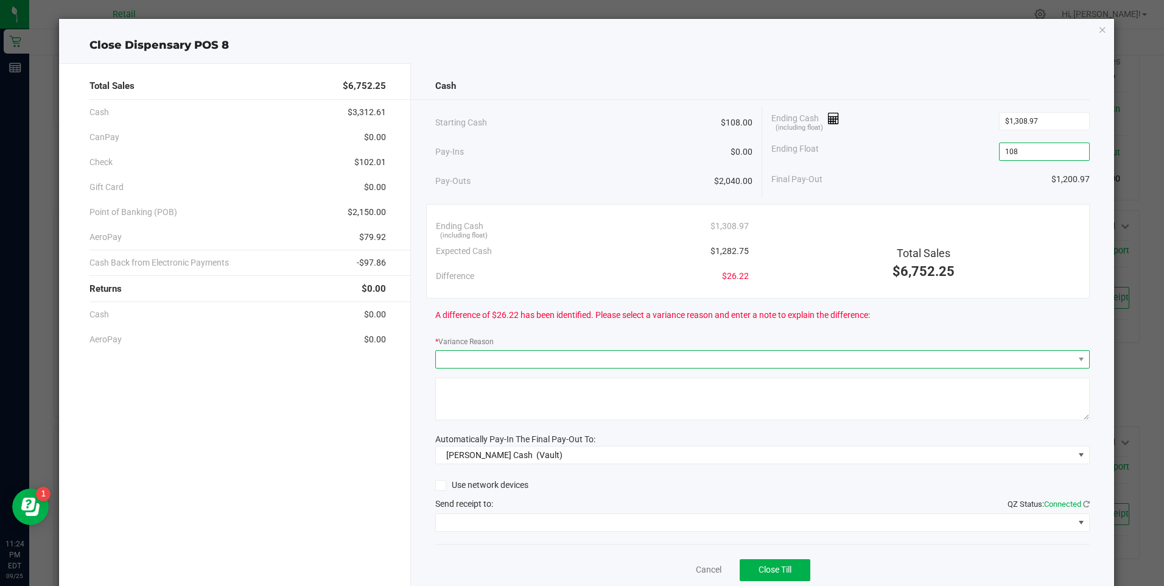
type input "$108.00"
click at [522, 351] on span at bounding box center [755, 359] width 638 height 17
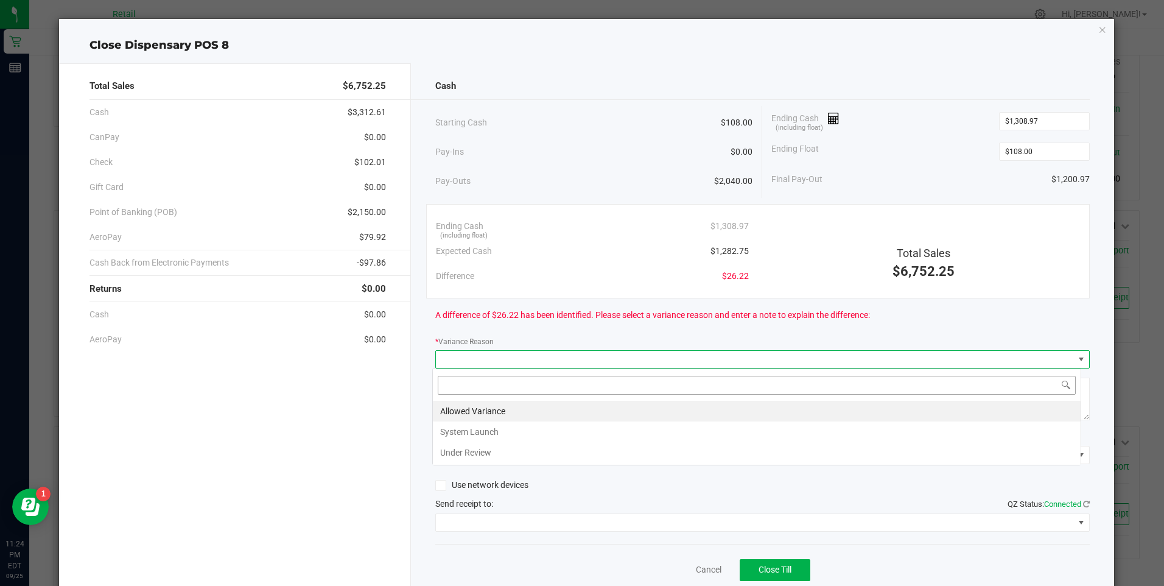
scroll to position [18, 649]
drag, startPoint x: 472, startPoint y: 452, endPoint x: 514, endPoint y: 396, distance: 70.0
click at [473, 451] on li "Under Review" at bounding box center [757, 452] width 648 height 21
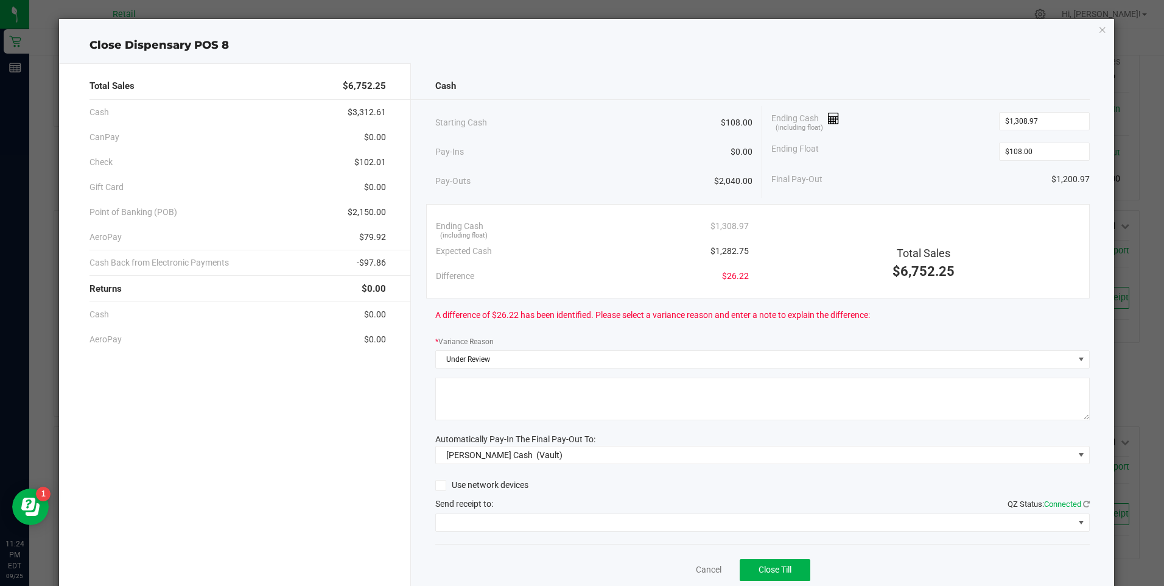
click at [514, 396] on textarea at bounding box center [762, 399] width 655 height 43
type textarea "ws"
click at [515, 521] on span at bounding box center [755, 522] width 638 height 17
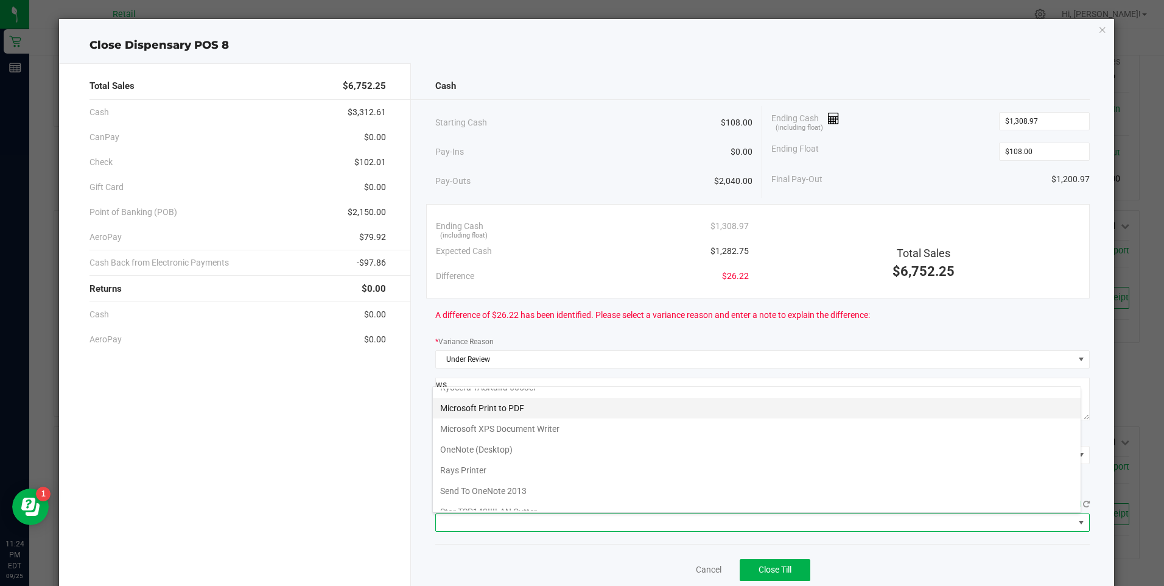
scroll to position [106, 0]
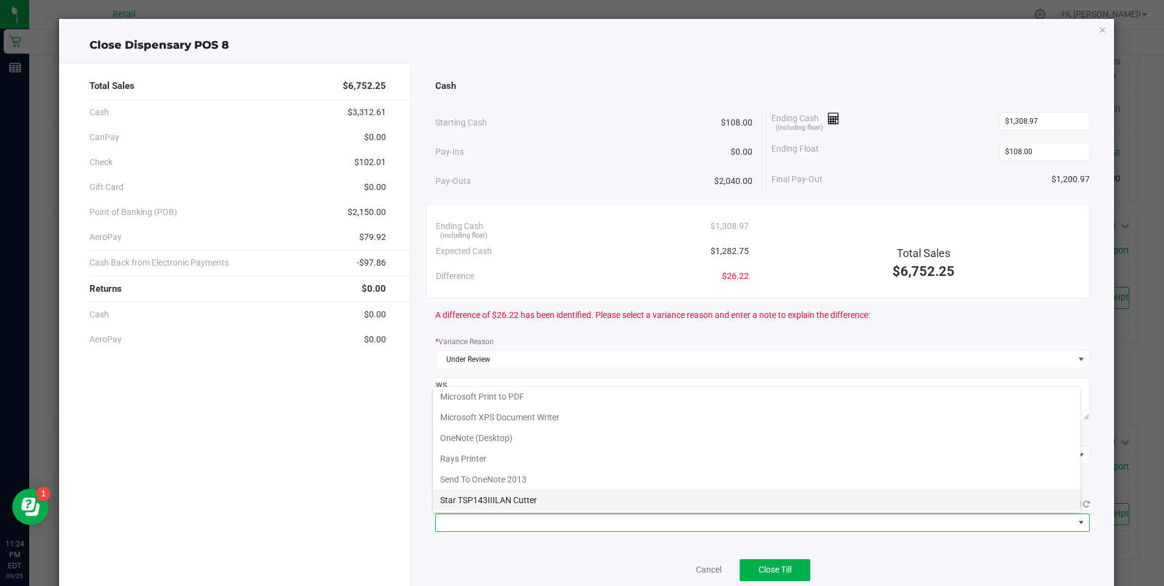
click at [518, 499] on Cutter "Star TSP143IIILAN Cutter" at bounding box center [757, 500] width 648 height 21
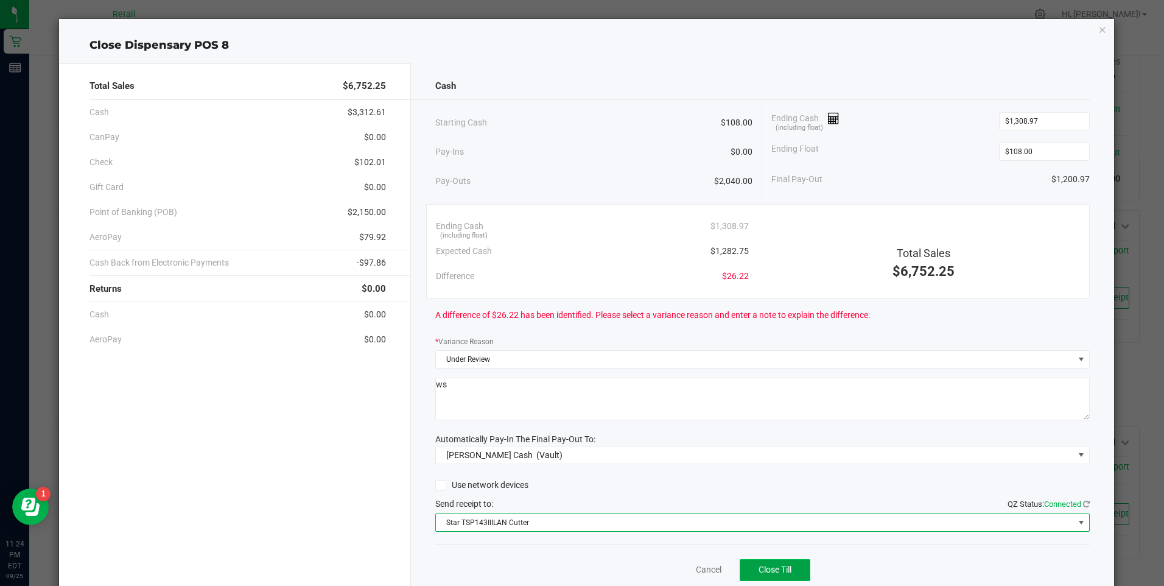
click at [766, 569] on span "Close Till" at bounding box center [775, 570] width 33 height 10
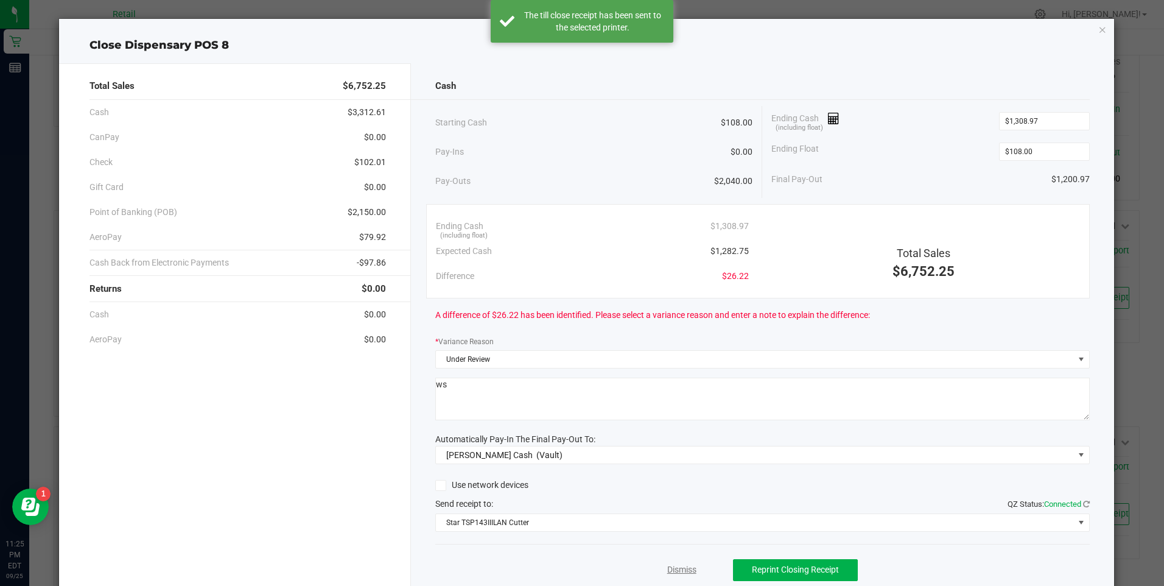
click at [682, 566] on link "Dismiss" at bounding box center [682, 569] width 29 height 13
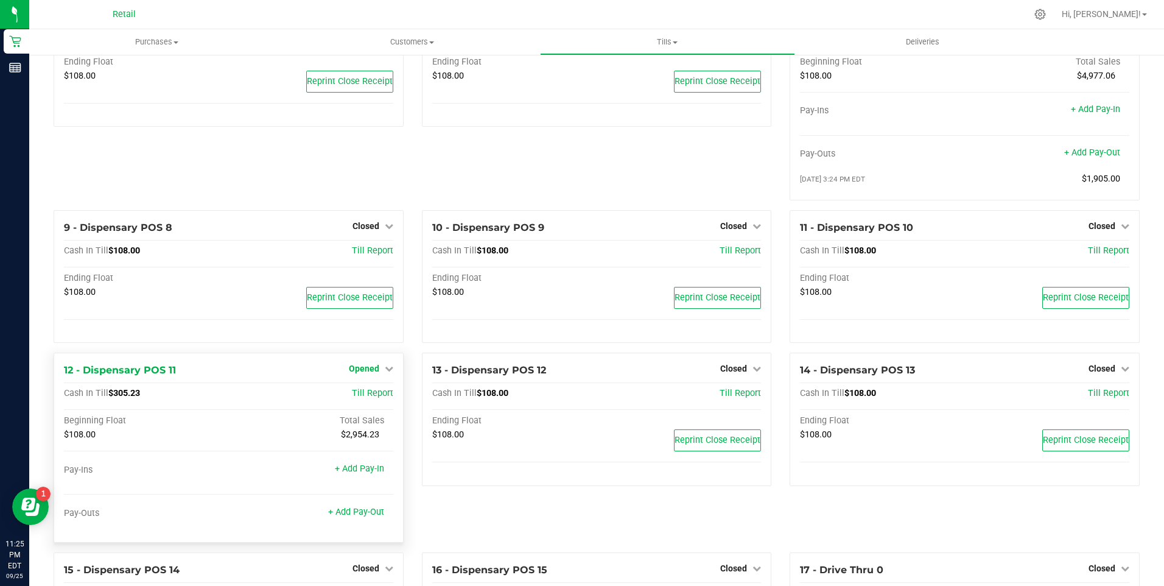
click at [386, 373] on icon at bounding box center [389, 368] width 9 height 9
click at [359, 397] on link "Close Till" at bounding box center [365, 394] width 33 height 10
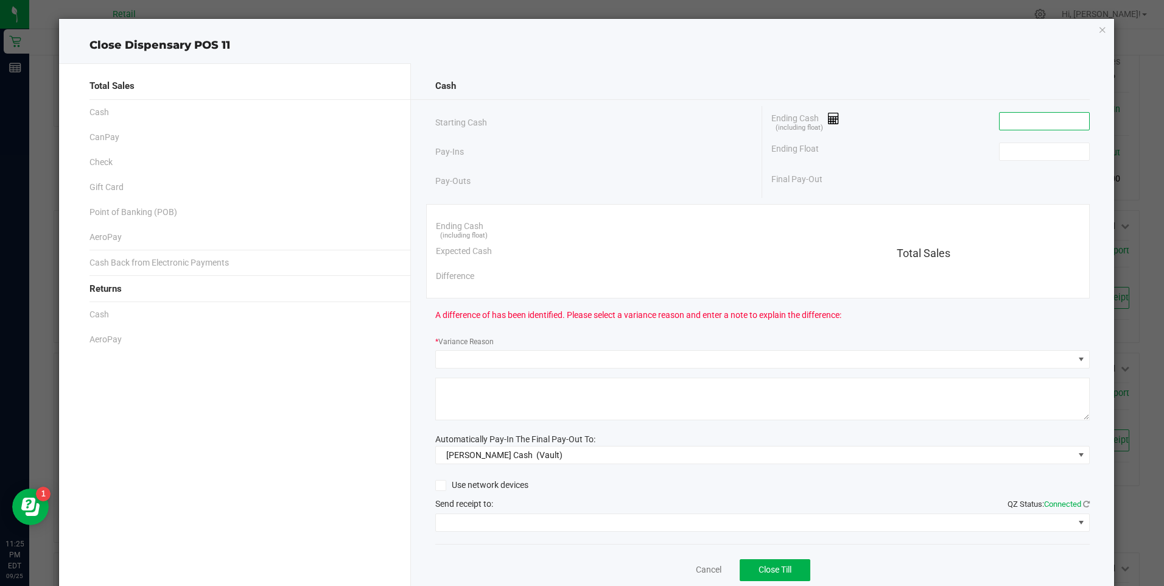
click at [1018, 123] on input at bounding box center [1045, 121] width 90 height 17
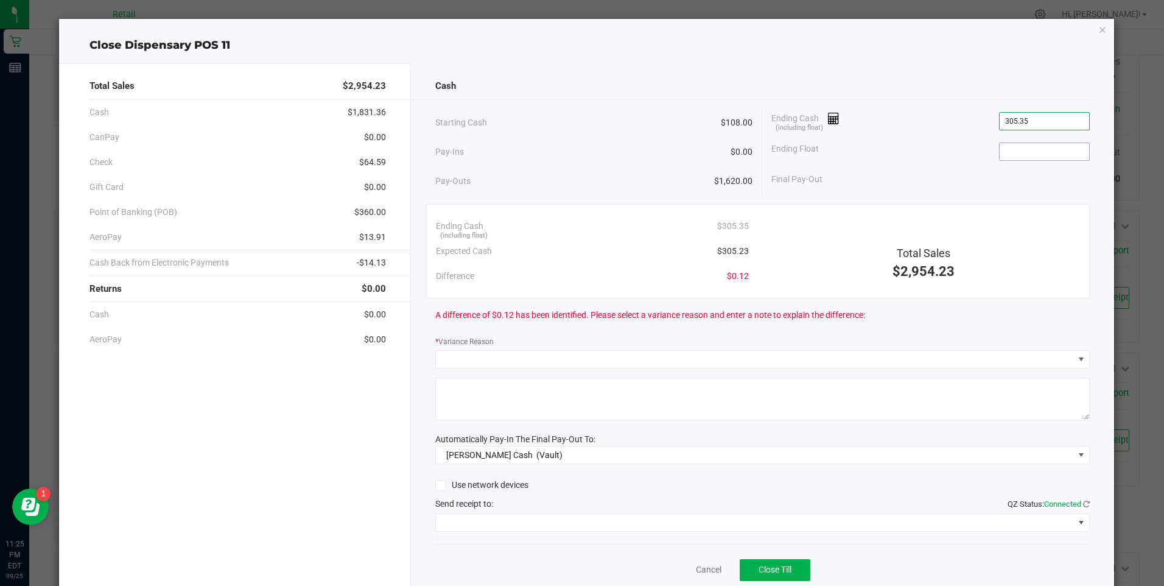
type input "$305.35"
click at [1010, 150] on input at bounding box center [1045, 151] width 90 height 17
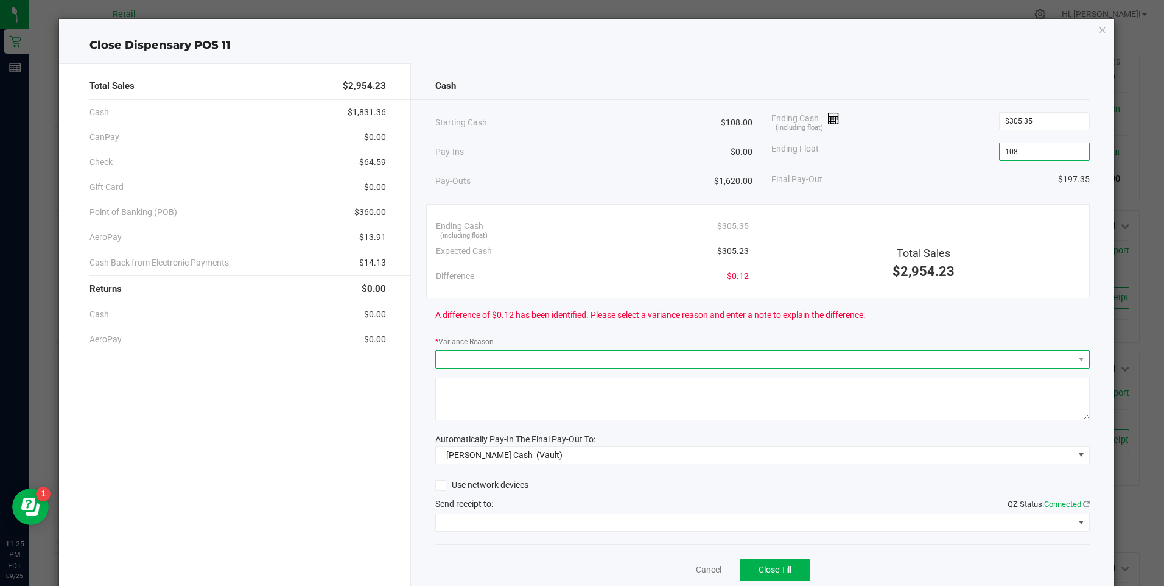
type input "$108.00"
click at [482, 358] on span at bounding box center [755, 359] width 638 height 17
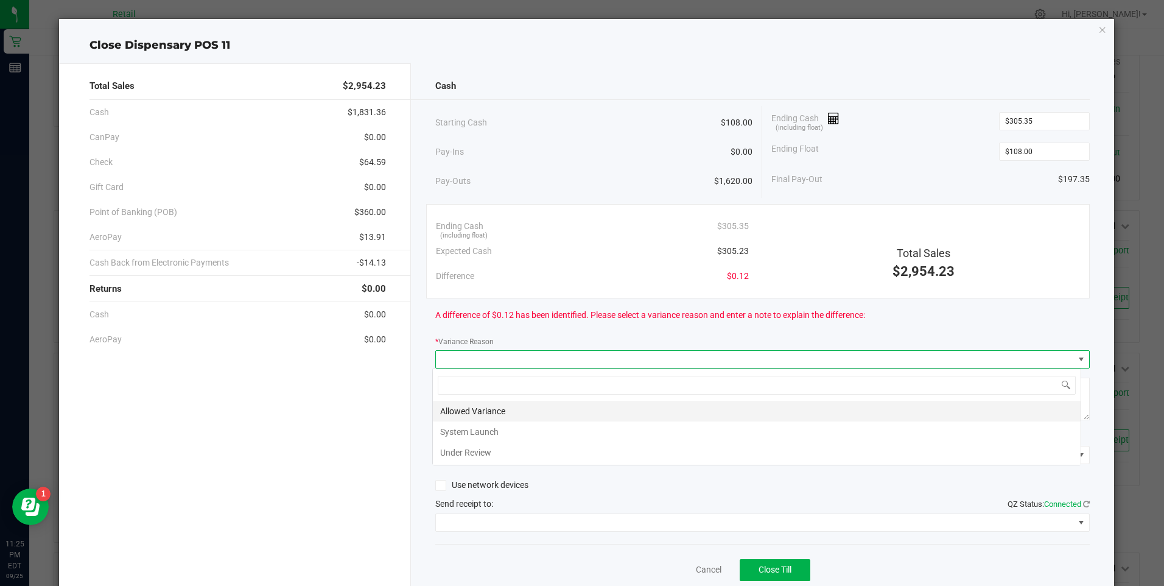
scroll to position [18, 649]
click at [476, 411] on li "Allowed Variance" at bounding box center [757, 411] width 648 height 21
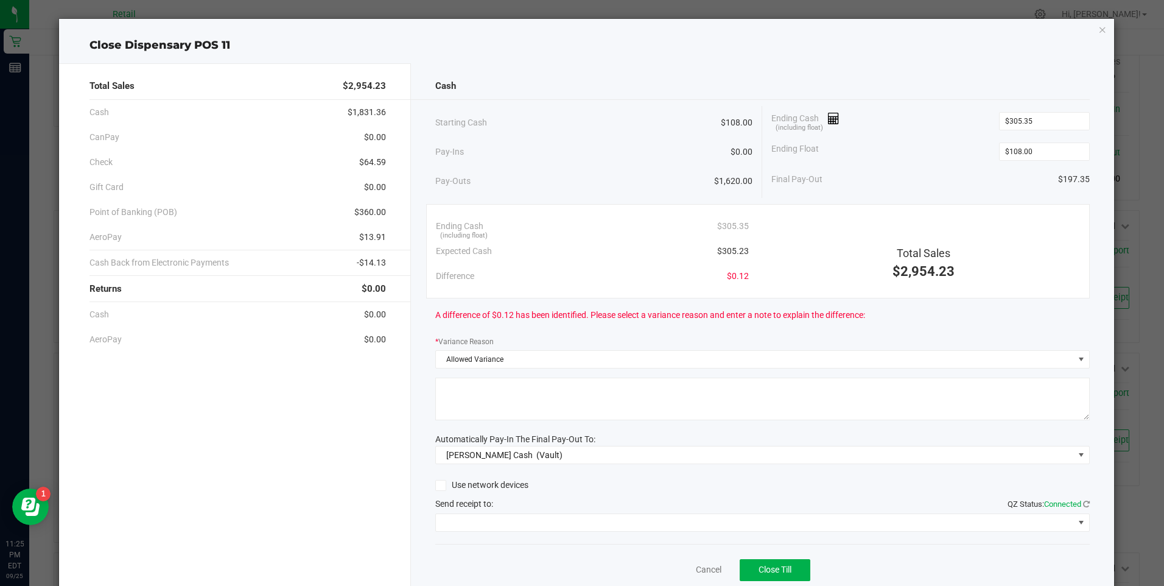
click at [477, 411] on textarea at bounding box center [762, 399] width 655 height 43
type textarea "ws"
click at [520, 516] on span at bounding box center [755, 522] width 638 height 17
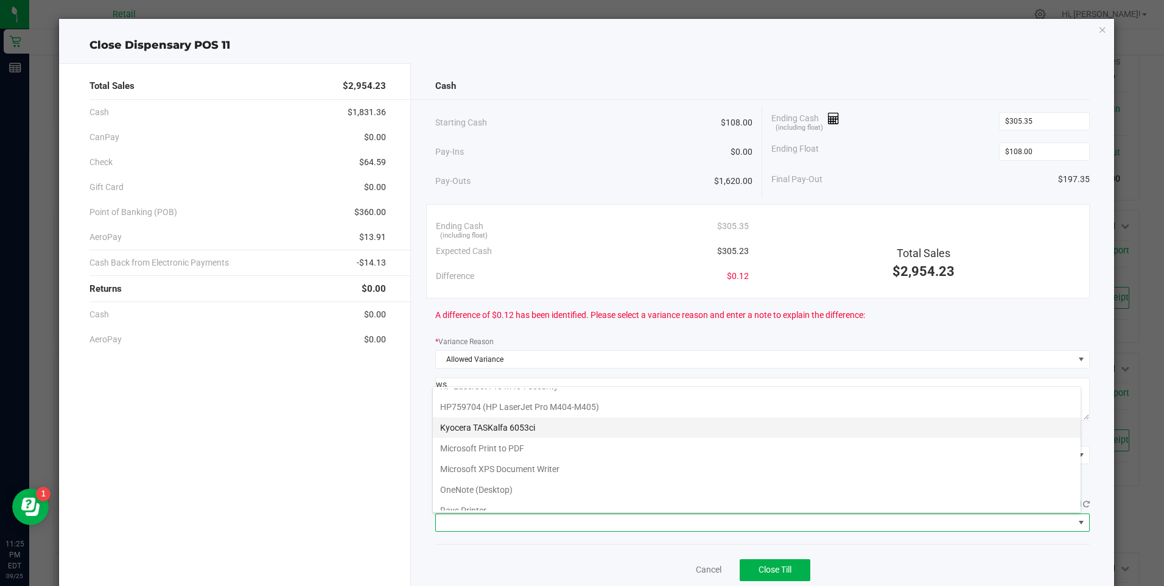
scroll to position [106, 0]
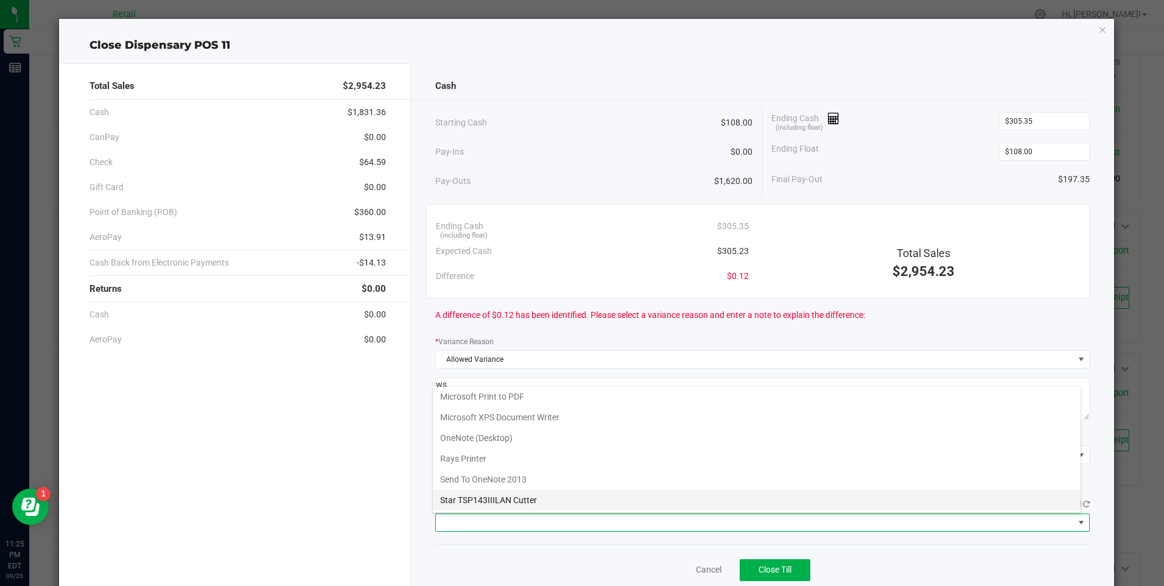
click at [554, 499] on Cutter "Star TSP143IIILAN Cutter" at bounding box center [757, 500] width 648 height 21
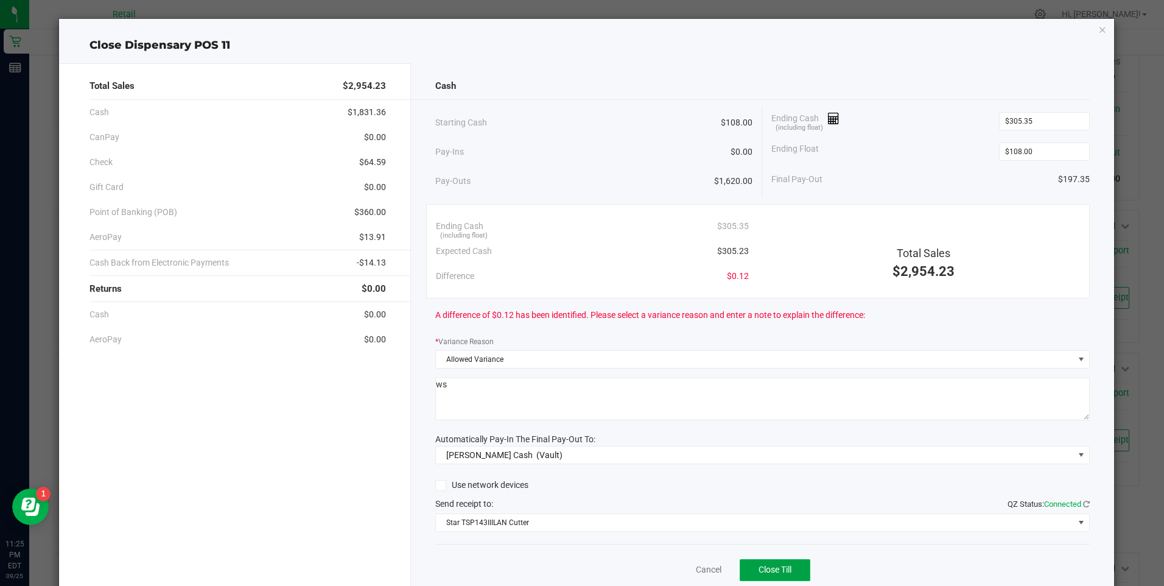
click at [767, 565] on span "Close Till" at bounding box center [775, 570] width 33 height 10
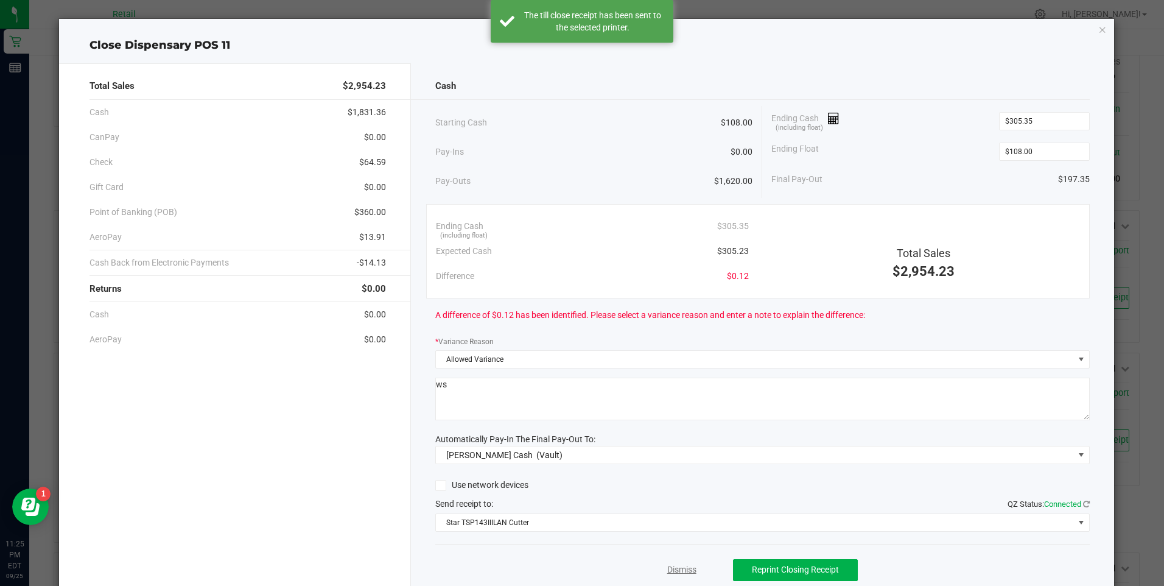
click at [668, 569] on link "Dismiss" at bounding box center [682, 569] width 29 height 13
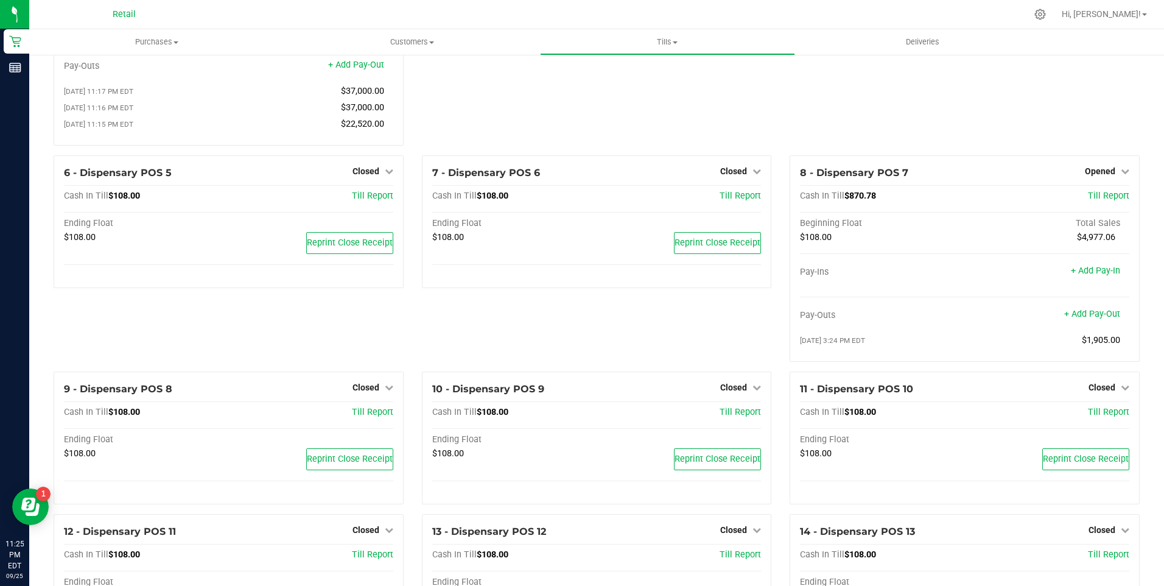
scroll to position [183, 0]
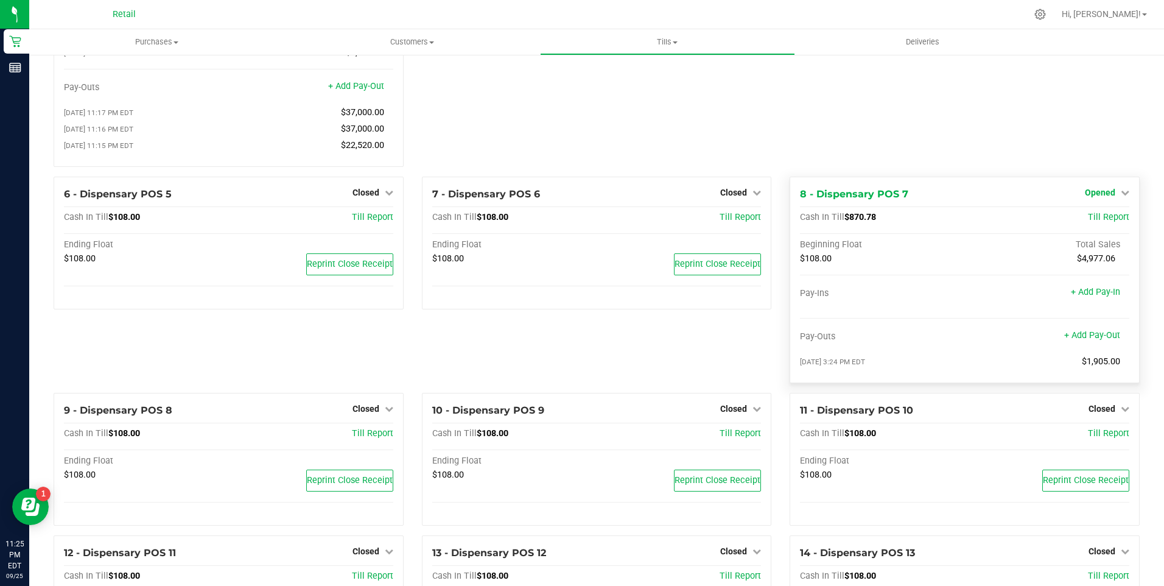
click at [1121, 197] on icon at bounding box center [1125, 192] width 9 height 9
click at [1099, 222] on link "Close Till" at bounding box center [1101, 218] width 33 height 10
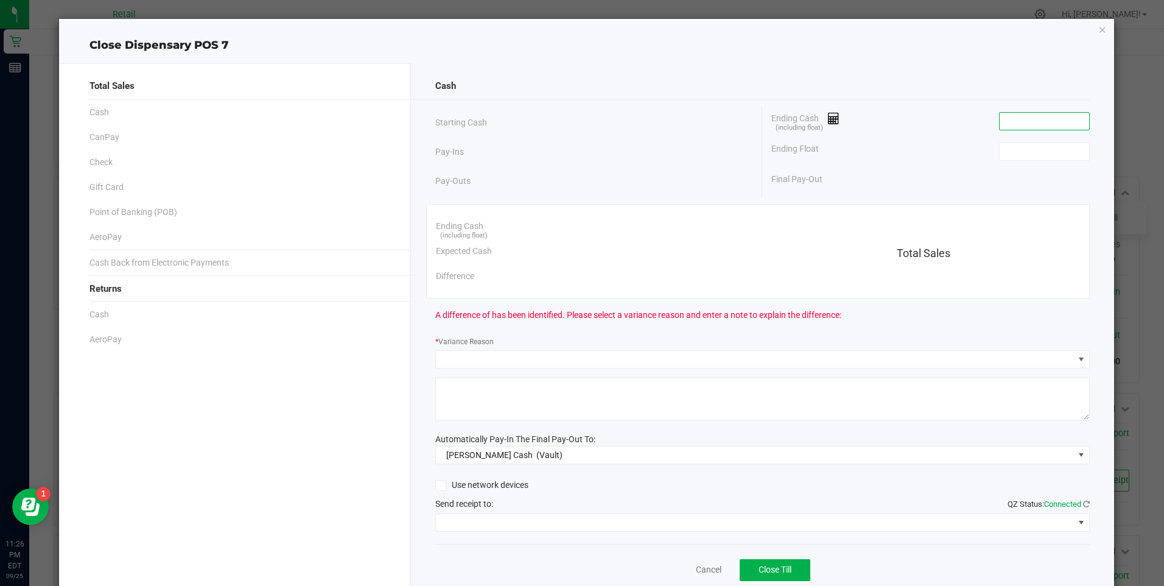
click at [1010, 122] on input at bounding box center [1045, 121] width 90 height 17
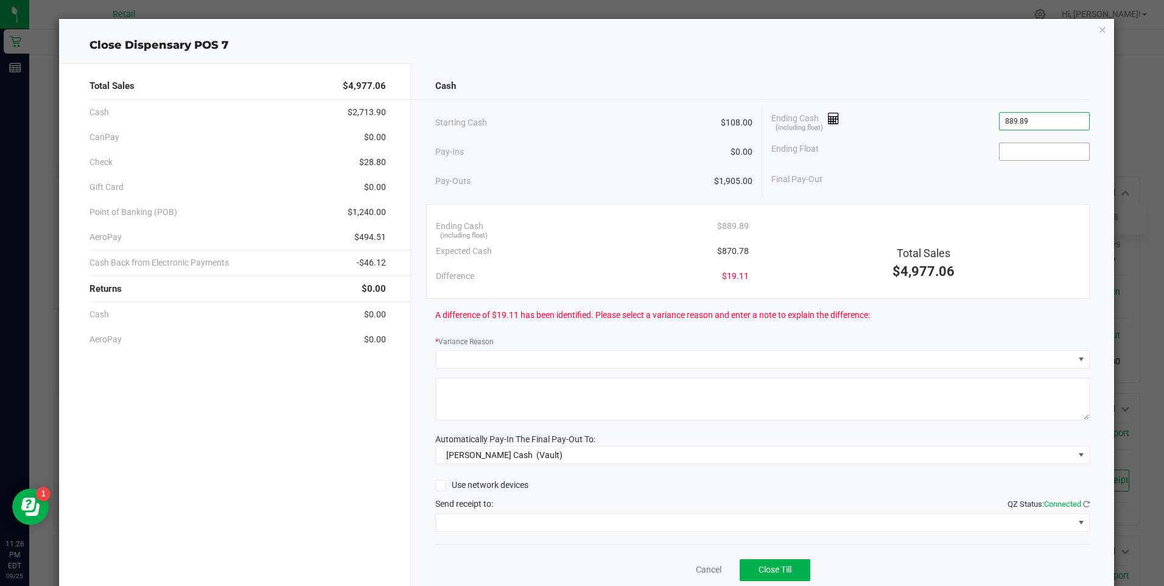
type input "$889.89"
click at [1015, 153] on input at bounding box center [1045, 151] width 90 height 17
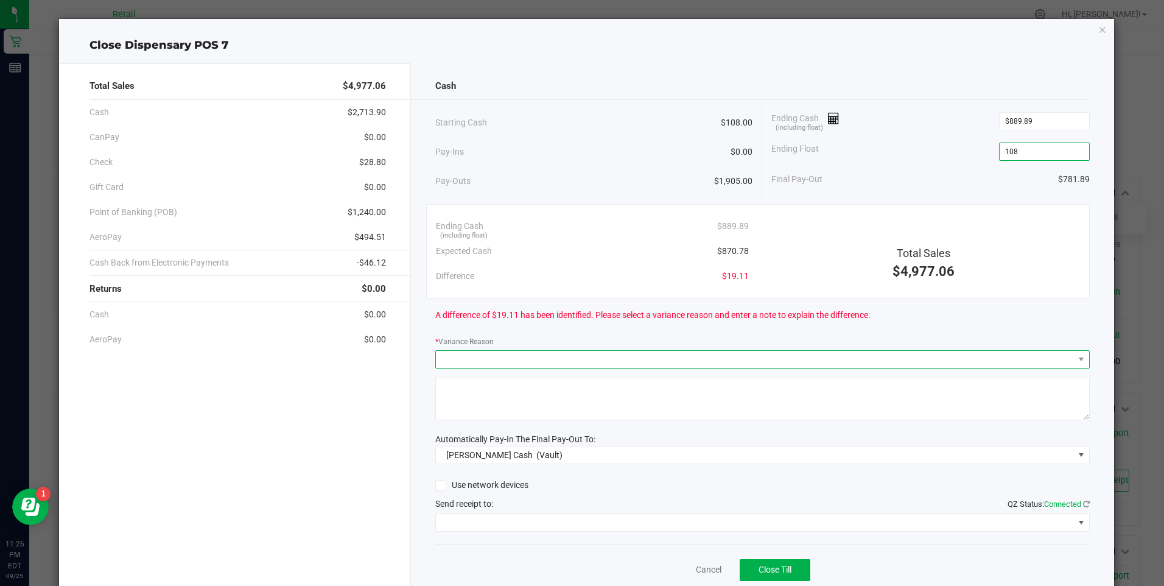
type input "$108.00"
click at [471, 356] on span at bounding box center [755, 359] width 638 height 17
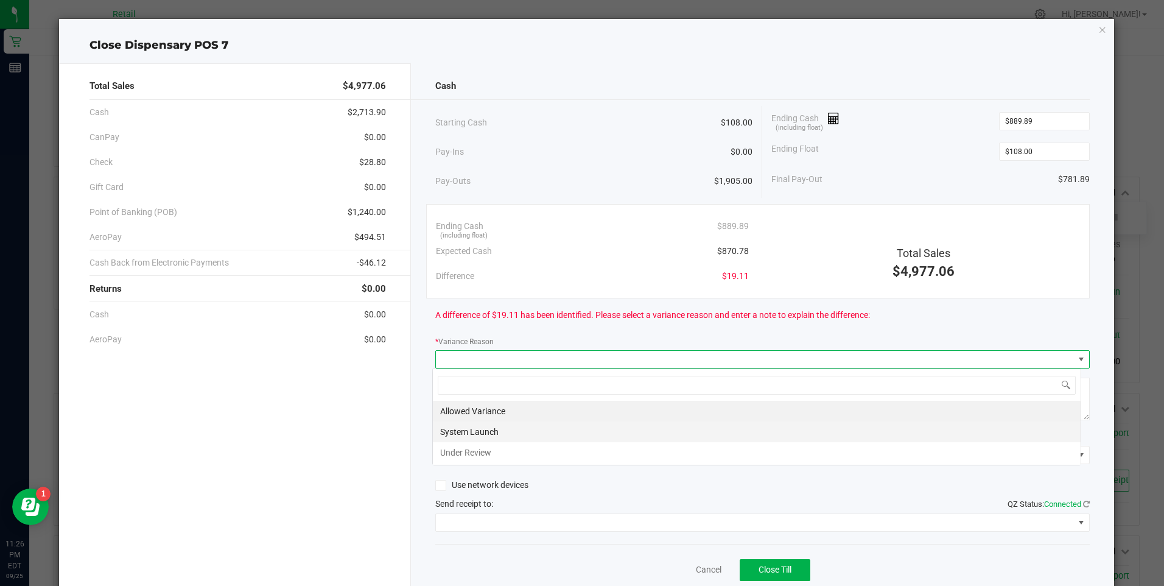
scroll to position [18, 649]
click at [473, 413] on li "Allowed Variance" at bounding box center [757, 411] width 648 height 21
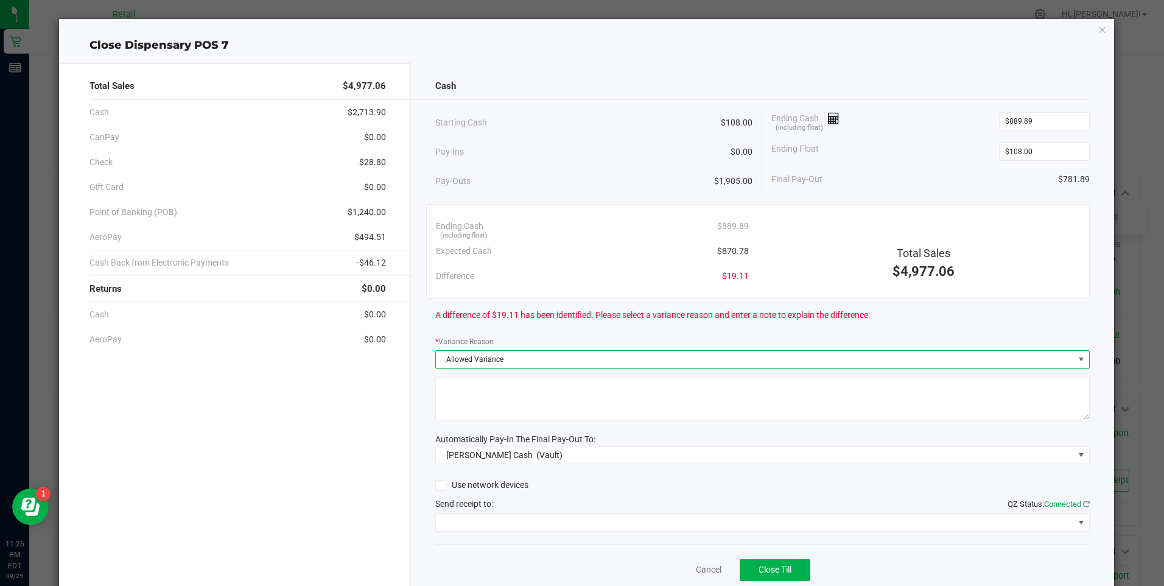
click at [532, 410] on textarea at bounding box center [762, 399] width 655 height 43
type textarea "ws"
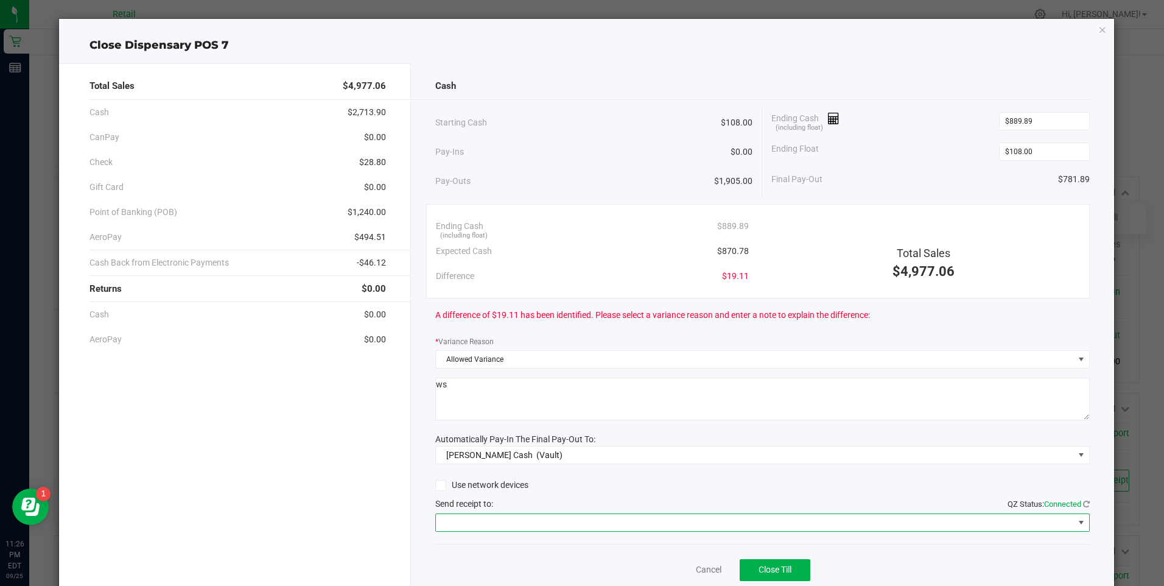
click at [529, 525] on span at bounding box center [755, 522] width 638 height 17
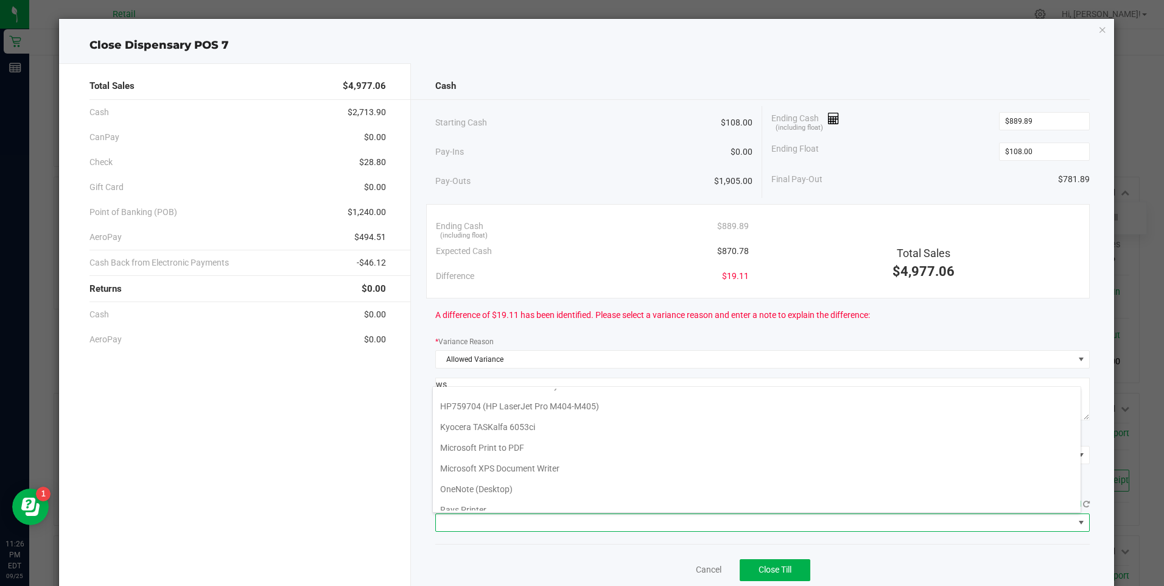
scroll to position [106, 0]
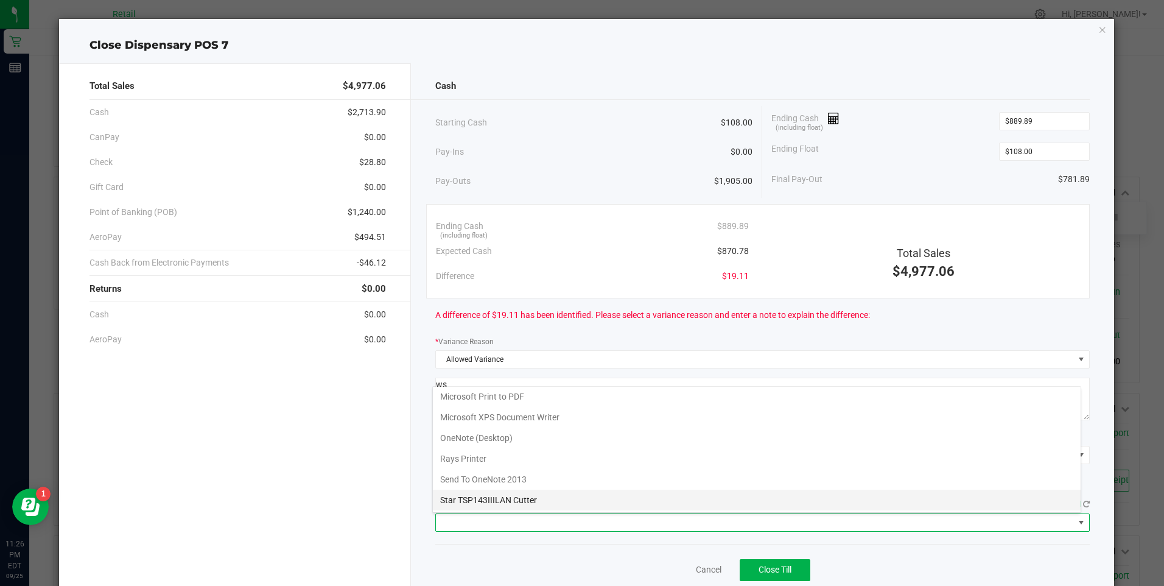
click at [555, 493] on Cutter "Star TSP143IIILAN Cutter" at bounding box center [757, 500] width 648 height 21
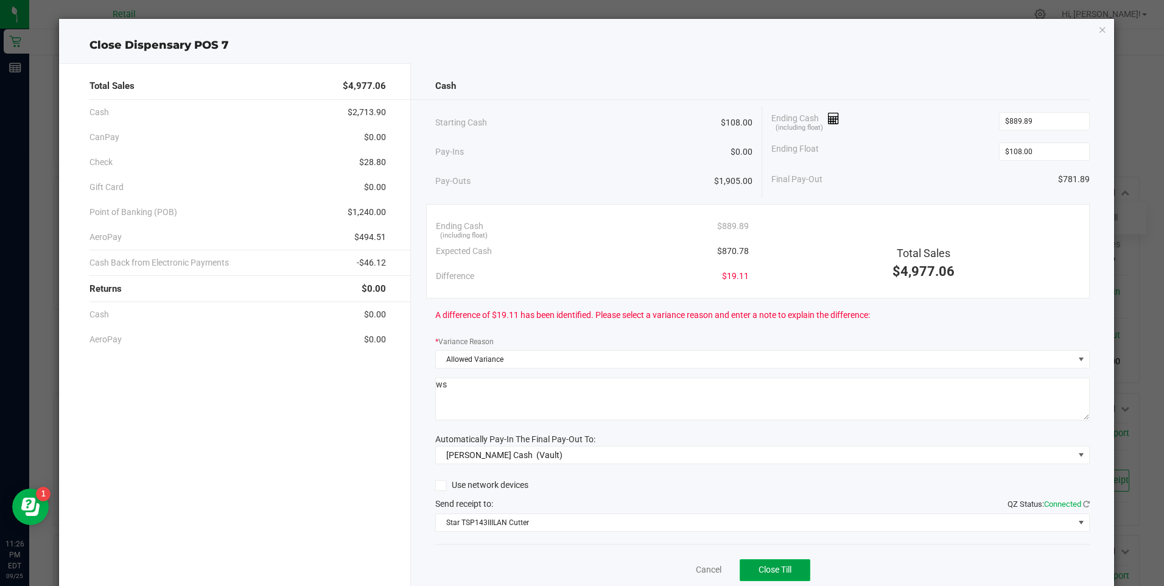
click at [759, 566] on span "Close Till" at bounding box center [775, 570] width 33 height 10
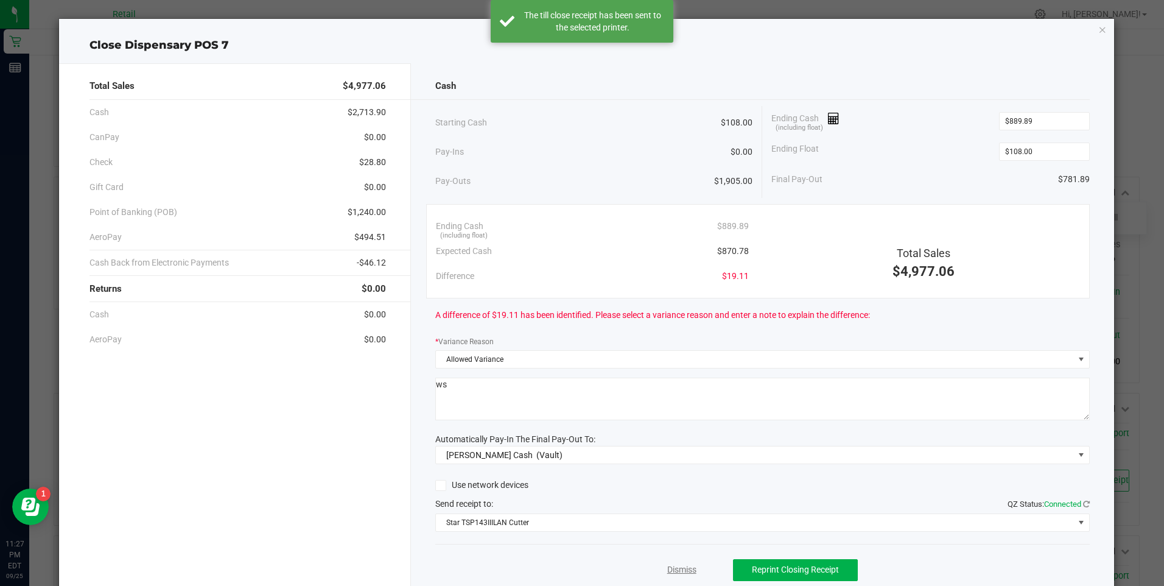
click at [672, 566] on link "Dismiss" at bounding box center [682, 569] width 29 height 13
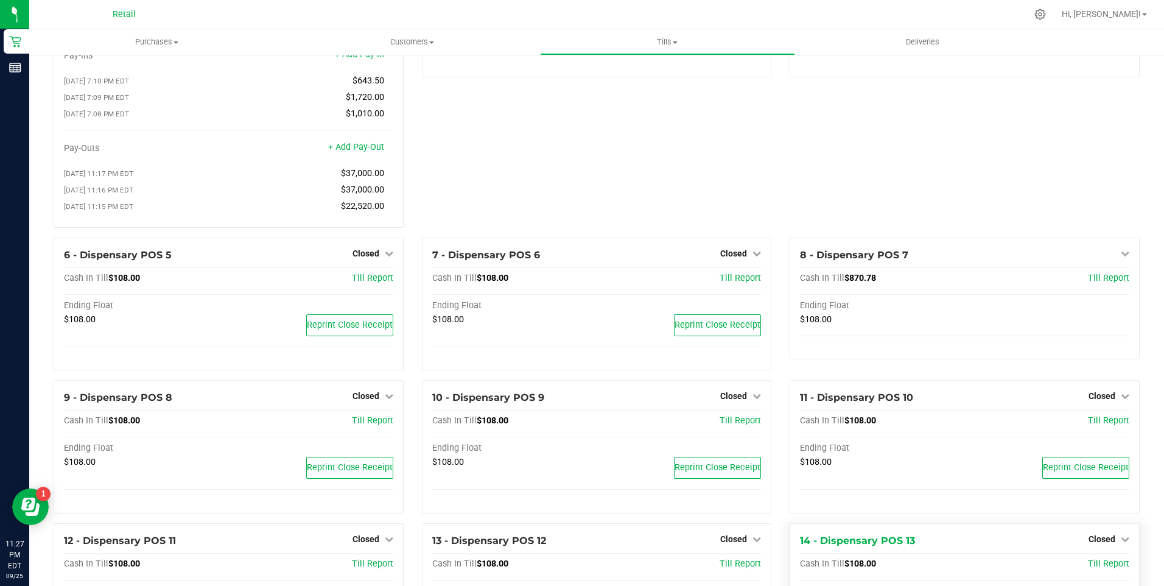
scroll to position [670, 0]
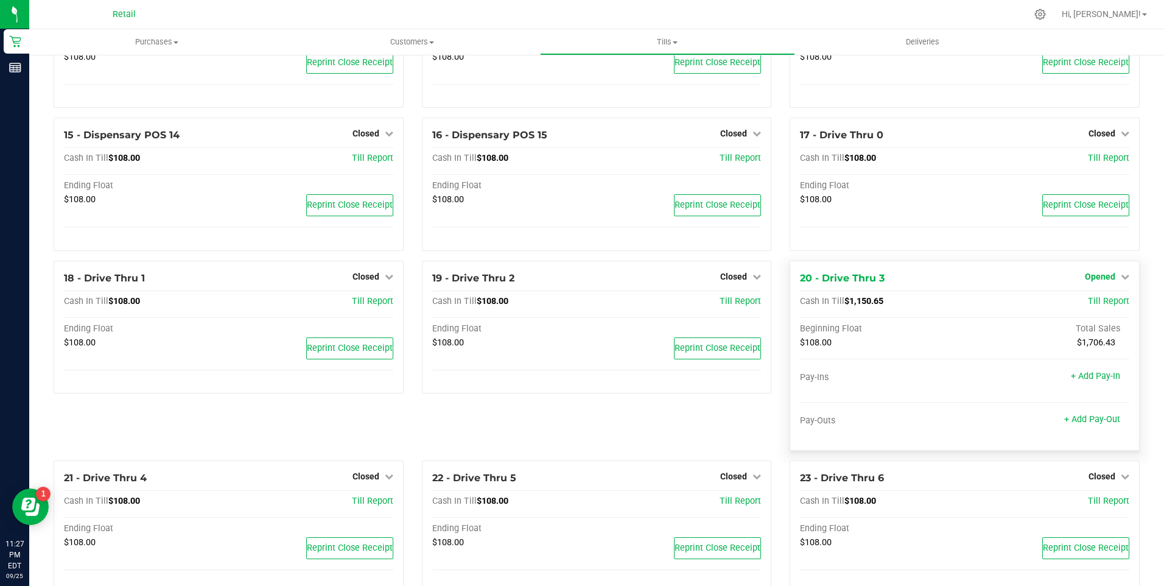
click at [1121, 280] on icon at bounding box center [1125, 276] width 9 height 9
click at [1085, 306] on link "Close Till" at bounding box center [1101, 302] width 33 height 10
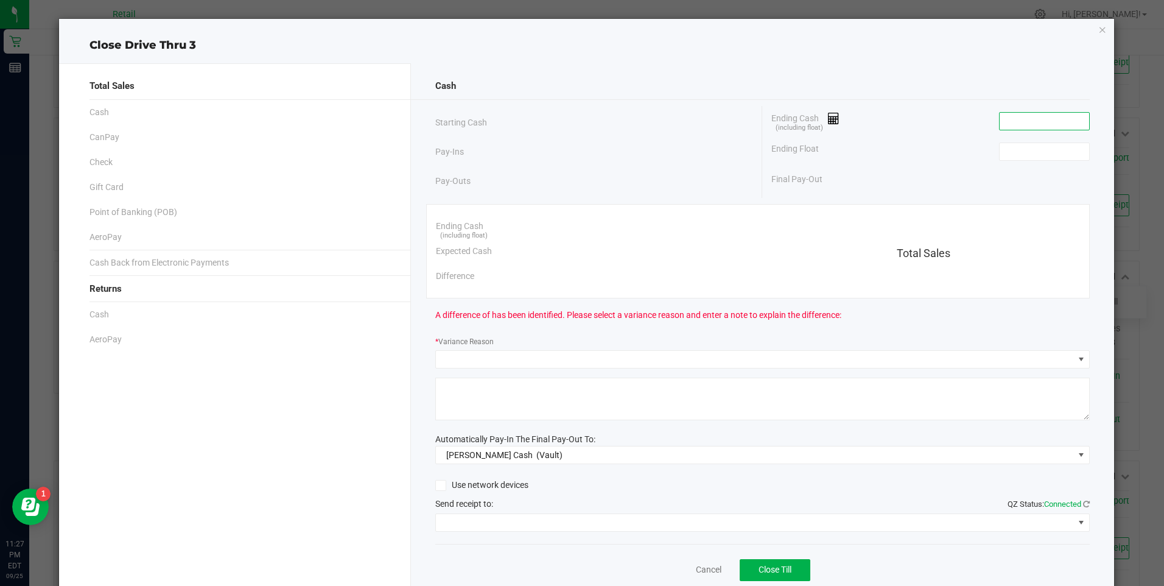
click at [1009, 122] on input at bounding box center [1045, 121] width 90 height 17
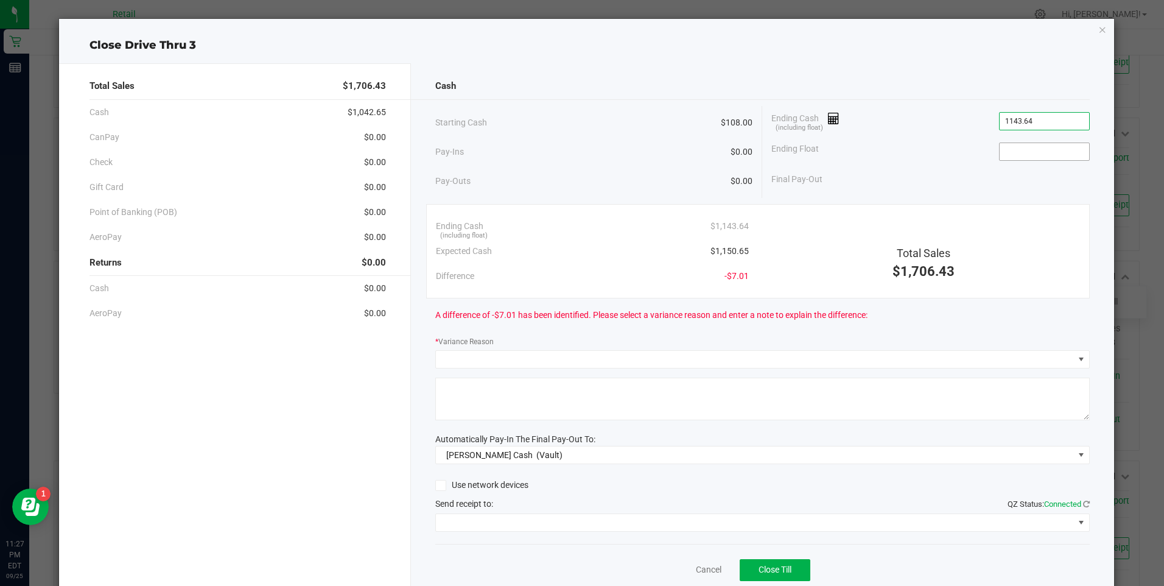
type input "$1,143.64"
click at [1010, 153] on input at bounding box center [1045, 151] width 90 height 17
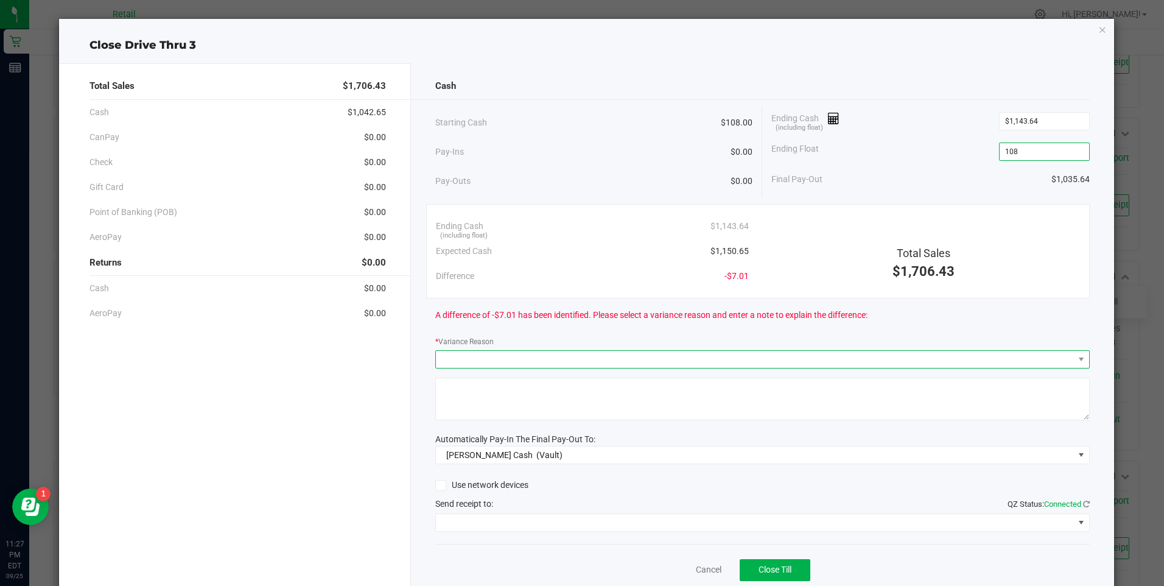
type input "$108.00"
click at [503, 360] on span at bounding box center [755, 359] width 638 height 17
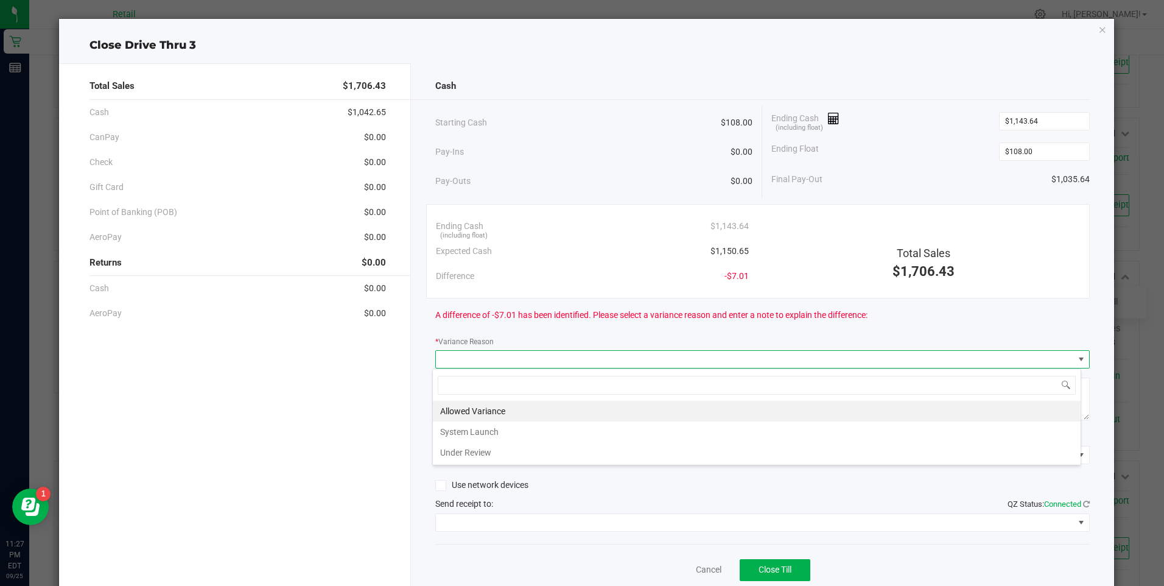
scroll to position [18, 649]
click at [474, 407] on li "Allowed Variance" at bounding box center [757, 411] width 648 height 21
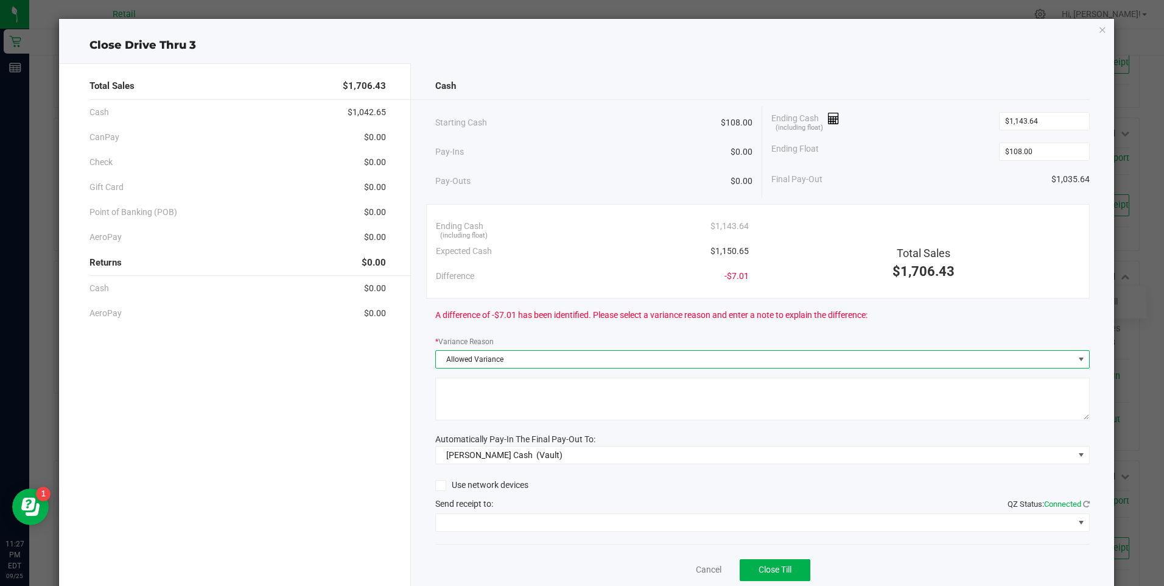
click at [485, 401] on textarea at bounding box center [762, 399] width 655 height 43
type textarea "ws"
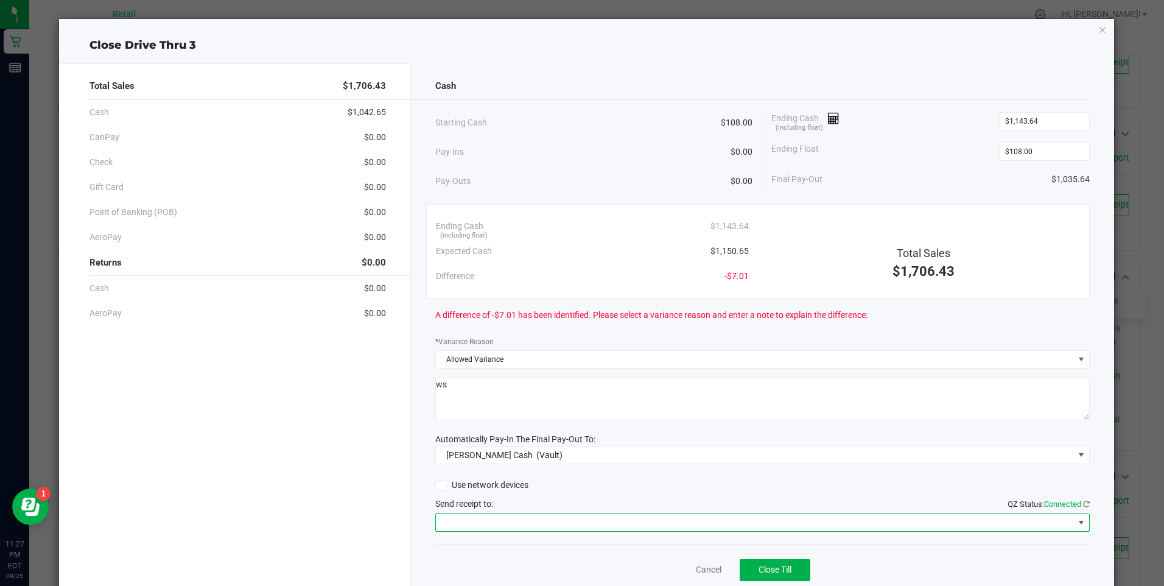
click at [495, 521] on span at bounding box center [755, 522] width 638 height 17
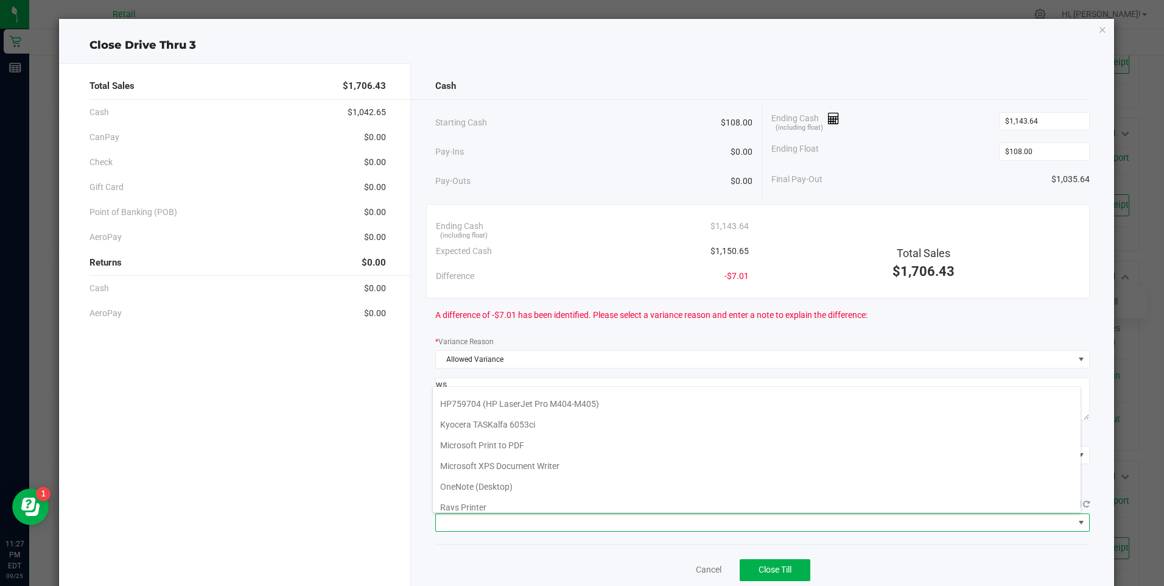
scroll to position [106, 0]
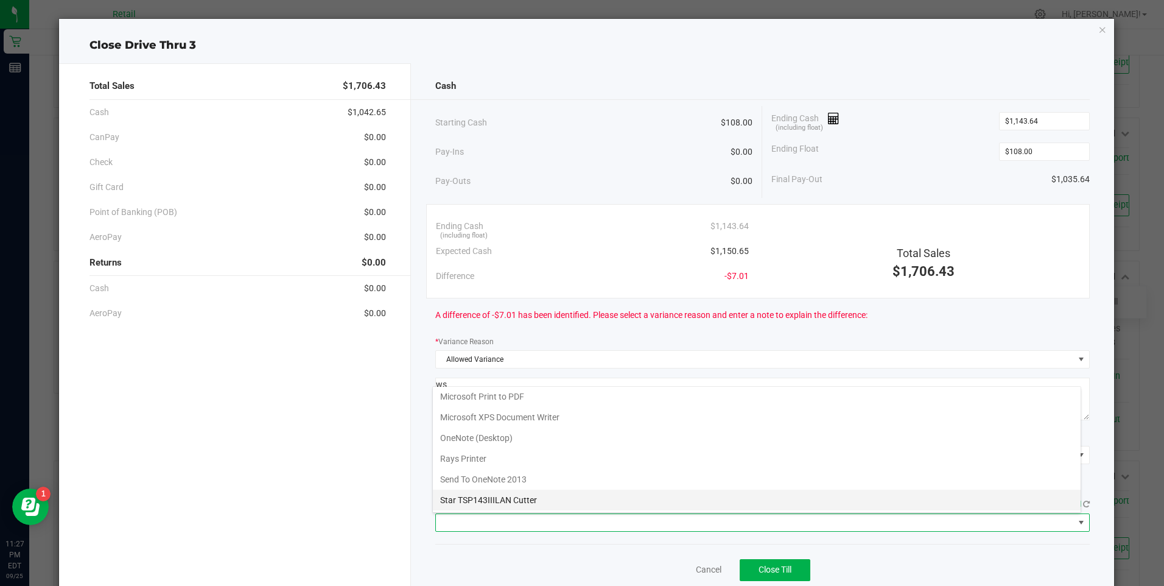
click at [506, 501] on Cutter "Star TSP143IIILAN Cutter" at bounding box center [757, 500] width 648 height 21
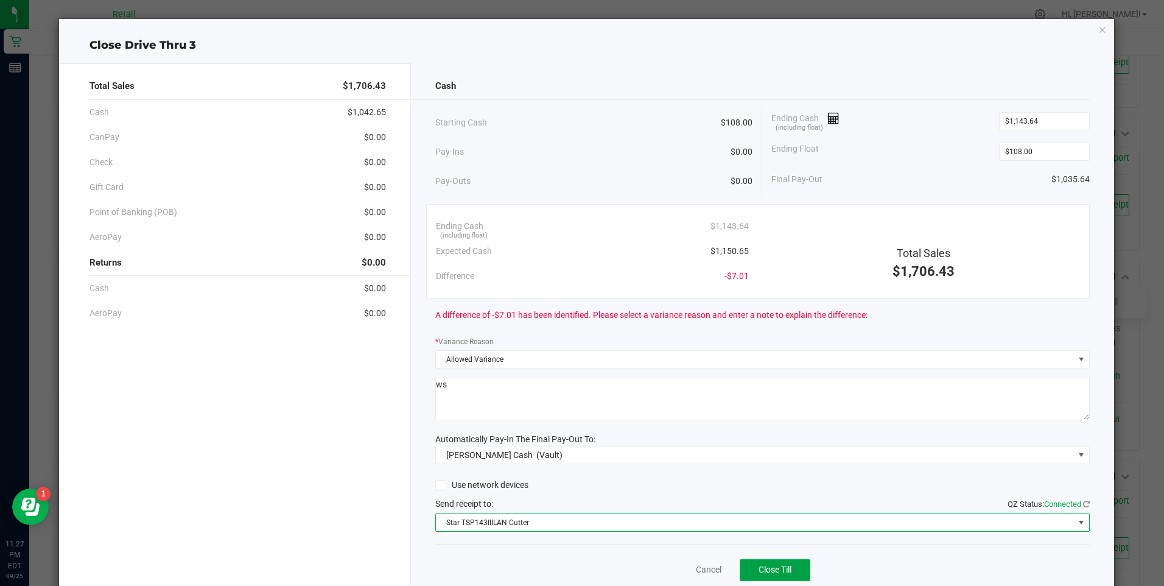
click at [745, 566] on button "Close Till" at bounding box center [775, 570] width 71 height 22
